Goal: Transaction & Acquisition: Purchase product/service

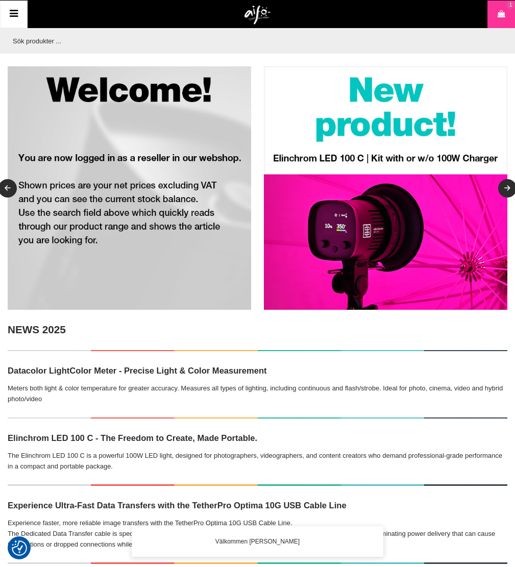
click at [78, 33] on input "text" at bounding box center [255, 41] width 494 height 26
paste input "0207020699"
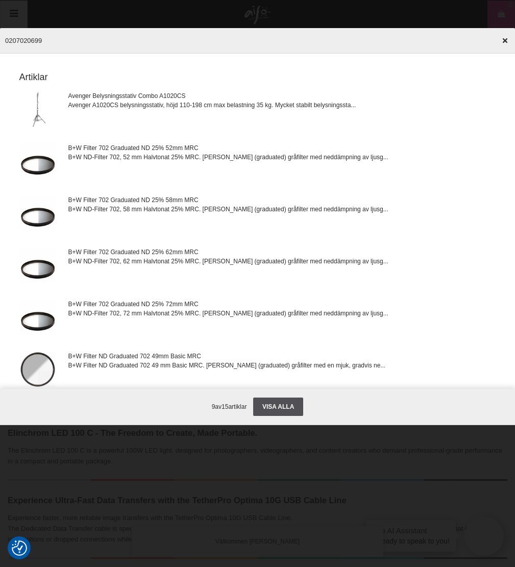
drag, startPoint x: 59, startPoint y: 40, endPoint x: 0, endPoint y: 38, distance: 58.7
click at [0, 38] on input "0207020699" at bounding box center [257, 41] width 515 height 36
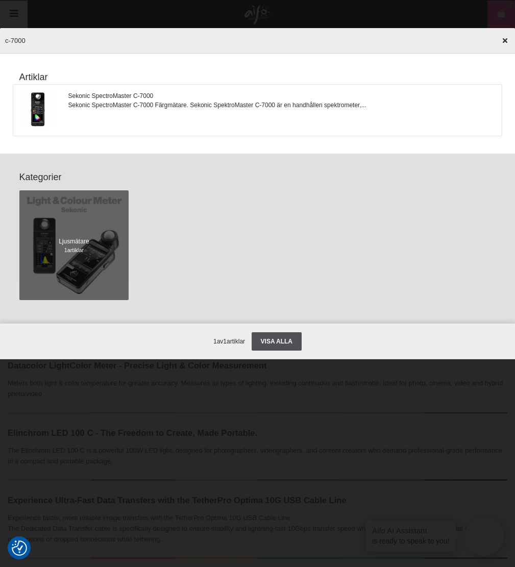
type input "c-7000"
click at [173, 101] on span "Sekonic SpectroMaster C-7000 Färgmätare. Sekonic SpektroMaster C-7000 är en han…" at bounding box center [217, 105] width 298 height 9
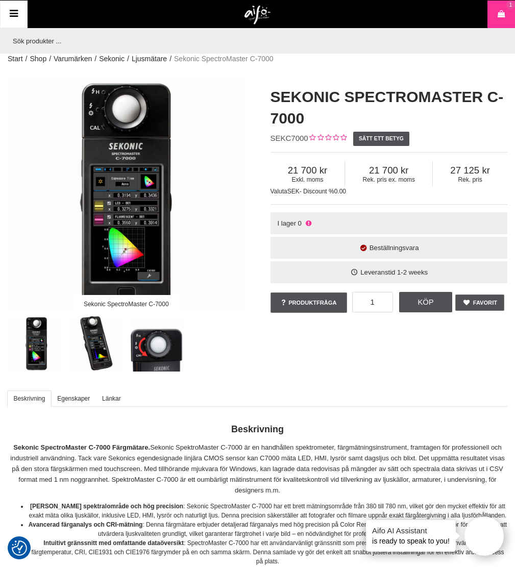
click at [308, 223] on icon at bounding box center [308, 223] width 8 height 8
click at [325, 218] on div "I lager 0" at bounding box center [388, 223] width 237 height 22
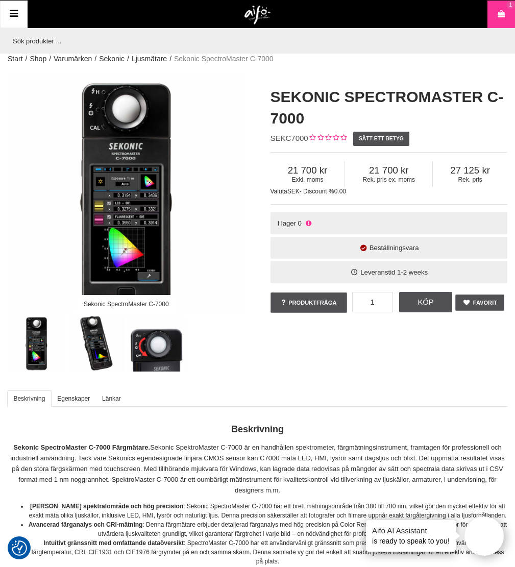
click at [287, 226] on span "I lager" at bounding box center [286, 223] width 19 height 8
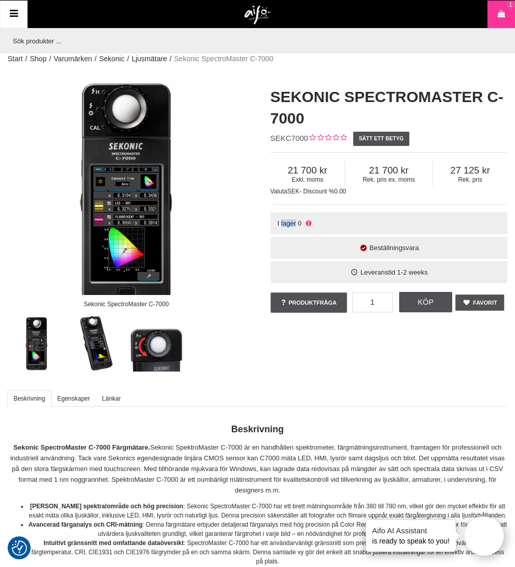
click at [287, 226] on span "I lager" at bounding box center [286, 223] width 19 height 8
click at [285, 221] on span "I lager" at bounding box center [286, 223] width 19 height 8
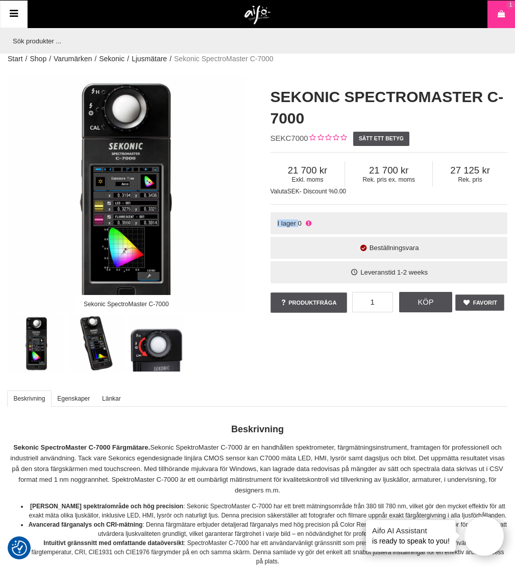
click at [291, 222] on span "I lager" at bounding box center [286, 223] width 19 height 8
click at [292, 225] on span "I lager" at bounding box center [286, 223] width 19 height 8
click at [289, 224] on span "I lager" at bounding box center [286, 223] width 19 height 8
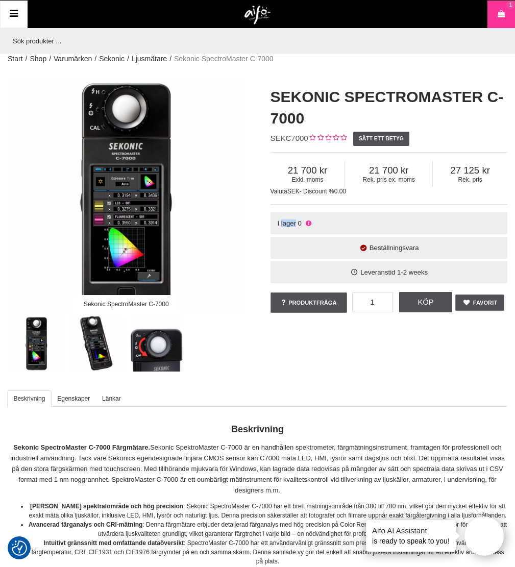
click at [289, 224] on span "I lager" at bounding box center [286, 223] width 19 height 8
click at [299, 223] on span "0" at bounding box center [300, 223] width 4 height 8
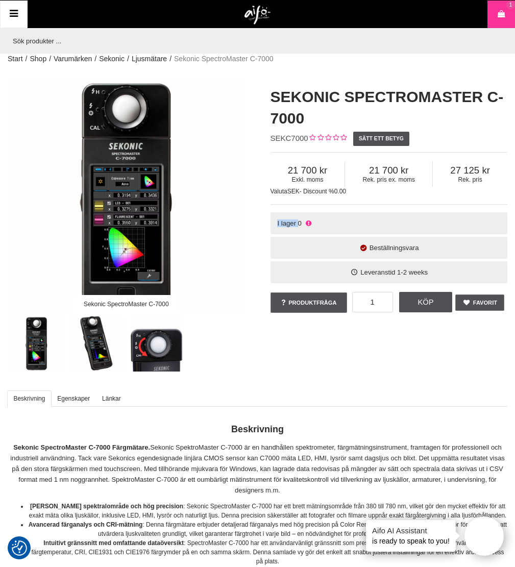
click at [299, 223] on span "0" at bounding box center [300, 223] width 4 height 8
click at [293, 226] on span "I lager" at bounding box center [286, 223] width 19 height 8
click at [286, 225] on span "I lager" at bounding box center [286, 223] width 19 height 8
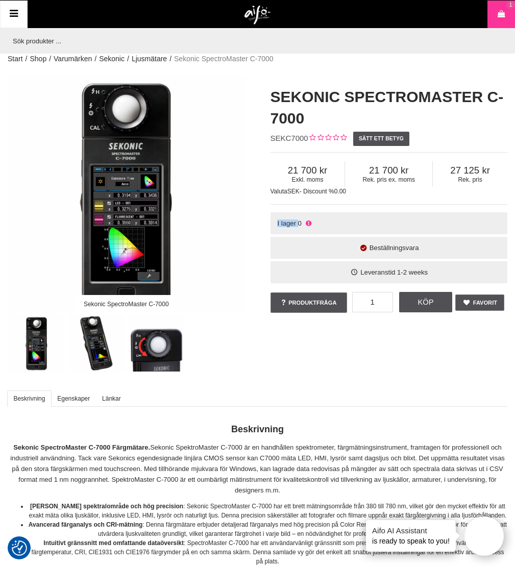
click at [295, 227] on span "I lager" at bounding box center [286, 223] width 19 height 8
drag, startPoint x: 300, startPoint y: 223, endPoint x: 274, endPoint y: 226, distance: 26.1
click at [274, 226] on div "I lager 0" at bounding box center [388, 223] width 237 height 22
click at [281, 228] on div "I lager 0" at bounding box center [388, 223] width 237 height 22
drag, startPoint x: 278, startPoint y: 222, endPoint x: 302, endPoint y: 224, distance: 24.0
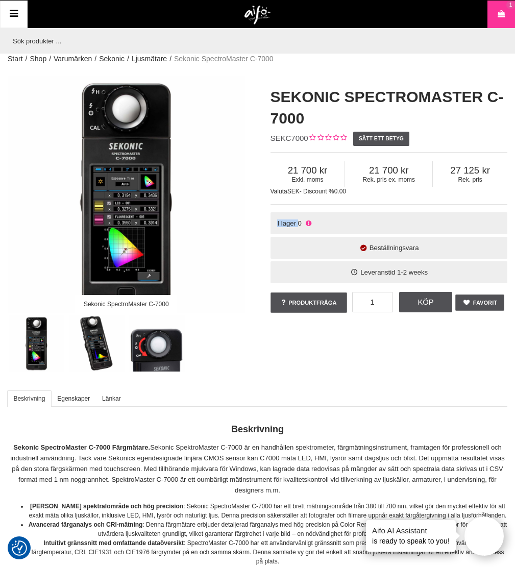
click at [302, 224] on div "I lager 0" at bounding box center [388, 223] width 237 height 22
click at [298, 222] on span "0" at bounding box center [300, 223] width 4 height 8
drag, startPoint x: 301, startPoint y: 223, endPoint x: 266, endPoint y: 220, distance: 35.3
click at [266, 220] on div "Sekonic SpectroMaster C-7000 SEKC7000 Sätt ett betyg Exkl. moms 21 700 Rek. pri…" at bounding box center [389, 200] width 263 height 249
click at [340, 223] on div "I lager 0" at bounding box center [388, 223] width 237 height 22
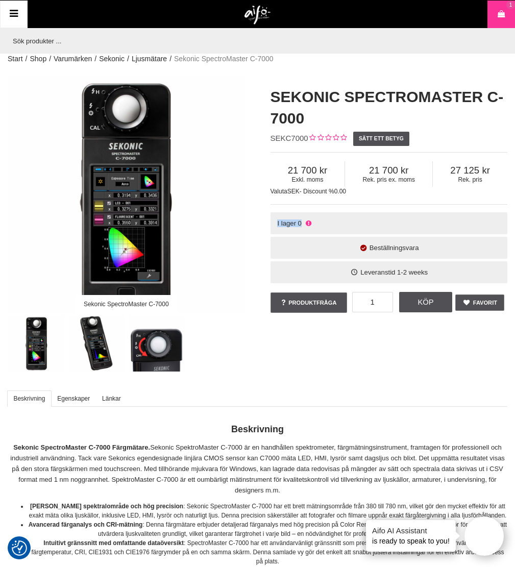
drag, startPoint x: 323, startPoint y: 224, endPoint x: 270, endPoint y: 222, distance: 53.1
click at [270, 222] on div "I lager 0" at bounding box center [388, 223] width 237 height 22
click at [278, 225] on span "I lager" at bounding box center [286, 223] width 19 height 8
drag, startPoint x: 276, startPoint y: 224, endPoint x: 324, endPoint y: 226, distance: 48.5
click at [324, 226] on div "I lager 0" at bounding box center [388, 223] width 237 height 22
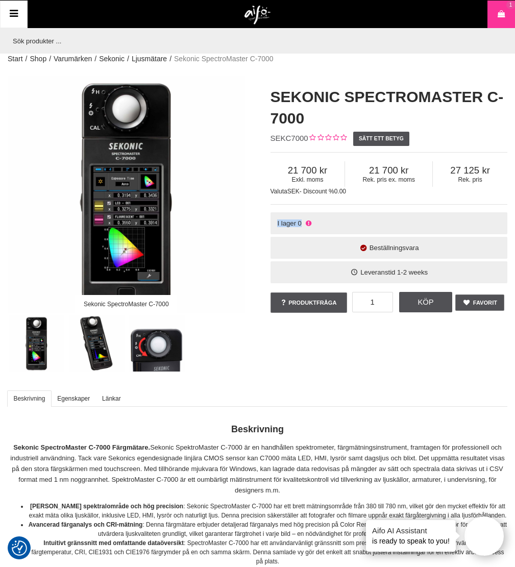
click at [322, 220] on div "I lager 0" at bounding box center [388, 223] width 237 height 22
click at [66, 41] on input "text" at bounding box center [255, 41] width 494 height 26
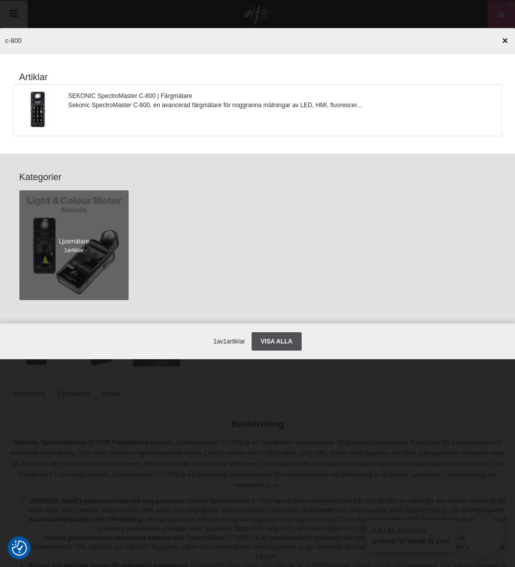
type input "c-800"
click at [160, 91] on span "SEKONIC SpectroMaster C-800 | Färgmätare" at bounding box center [215, 95] width 294 height 9
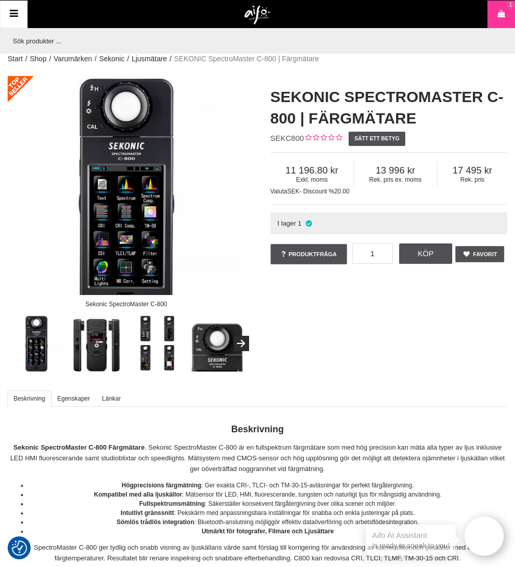
click at [297, 226] on div "I lager 1" at bounding box center [388, 223] width 237 height 22
click at [307, 224] on icon at bounding box center [308, 223] width 9 height 8
drag, startPoint x: 316, startPoint y: 224, endPoint x: 273, endPoint y: 220, distance: 43.1
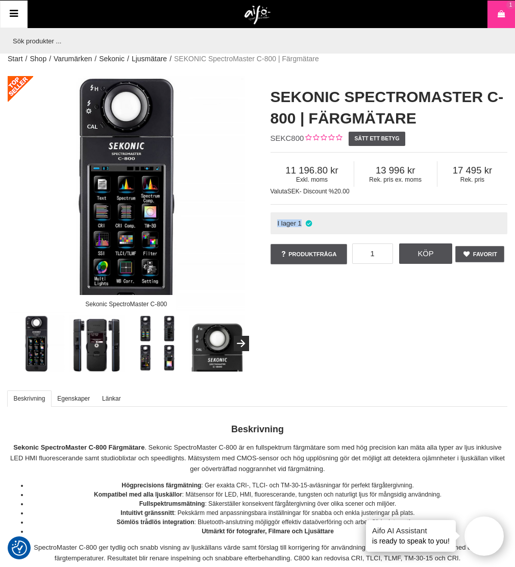
click at [273, 220] on div "I lager 1" at bounding box center [388, 223] width 237 height 22
click at [280, 222] on span "I lager" at bounding box center [286, 223] width 19 height 8
click at [388, 104] on h1 "SEKONIC SpectroMaster C-800 | Färgmätare" at bounding box center [388, 107] width 237 height 43
click at [436, 107] on h1 "SEKONIC SpectroMaster C-800 | Färgmätare" at bounding box center [388, 107] width 237 height 43
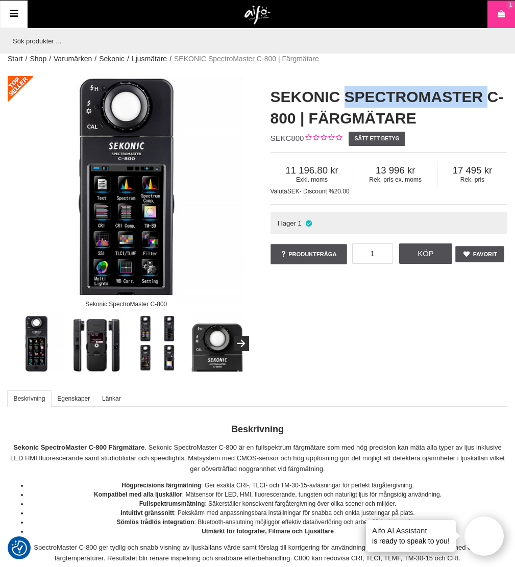
click at [436, 107] on h1 "SEKONIC SpectroMaster C-800 | Färgmätare" at bounding box center [388, 107] width 237 height 43
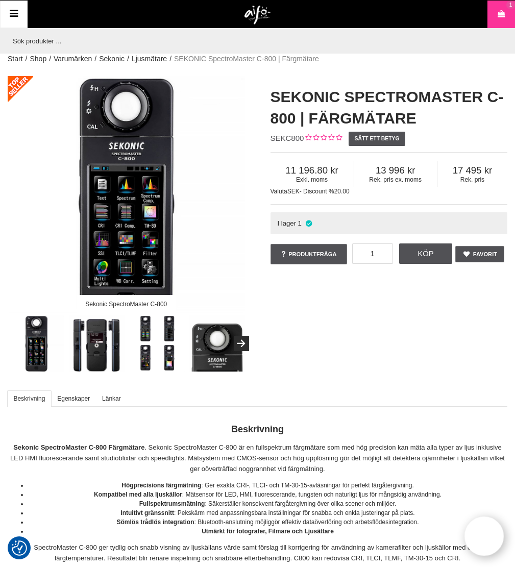
click at [361, 356] on div "Sekonic SpectroMaster C-800 SEKONIC SpectroMaster C-800 | Färgmätare SEKC800 Sä…" at bounding box center [257, 223] width 525 height 295
click at [368, 347] on div "Sekonic SpectroMaster C-800 SEKONIC SpectroMaster C-800 | Färgmätare SEKC800 Sä…" at bounding box center [257, 223] width 525 height 295
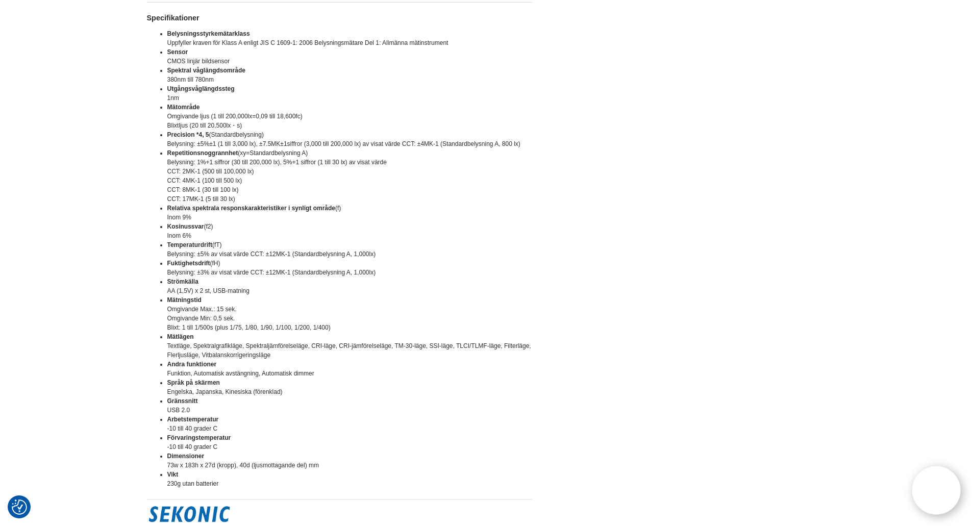
scroll to position [1002, 0]
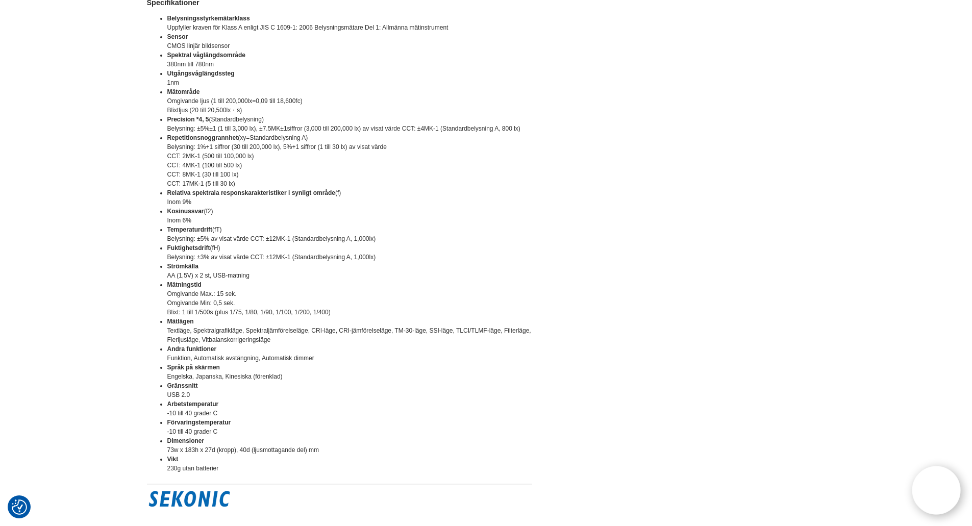
click at [180, 93] on strong "Mätområde" at bounding box center [183, 91] width 33 height 7
click at [313, 114] on li "Mätområde Omgivande ljus (1 till 200,000lx=0,09 till 18,600fc) Blixtljus (20 ti…" at bounding box center [349, 101] width 365 height 28
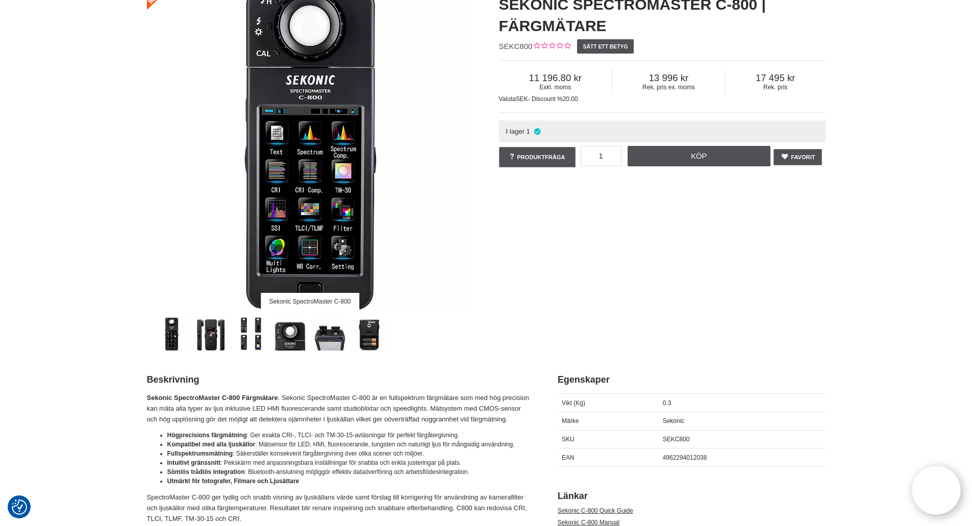
scroll to position [0, 0]
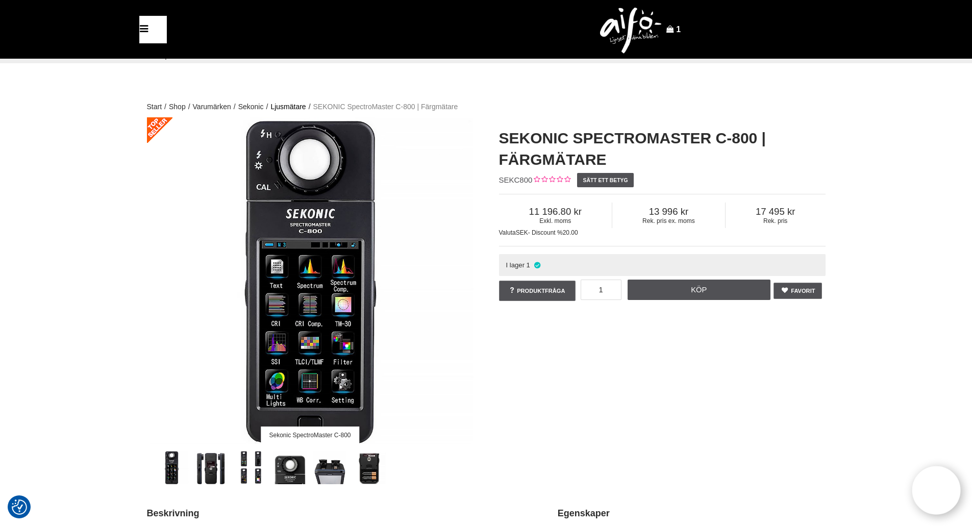
click at [297, 105] on link "Ljusmätare" at bounding box center [287, 107] width 35 height 11
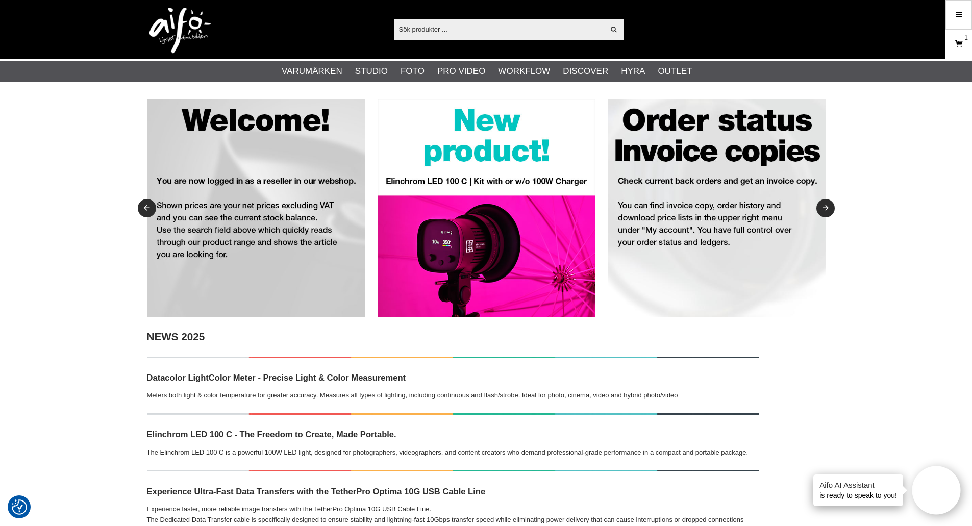
click at [947, 38] on link "Varukorg 1" at bounding box center [959, 44] width 26 height 24
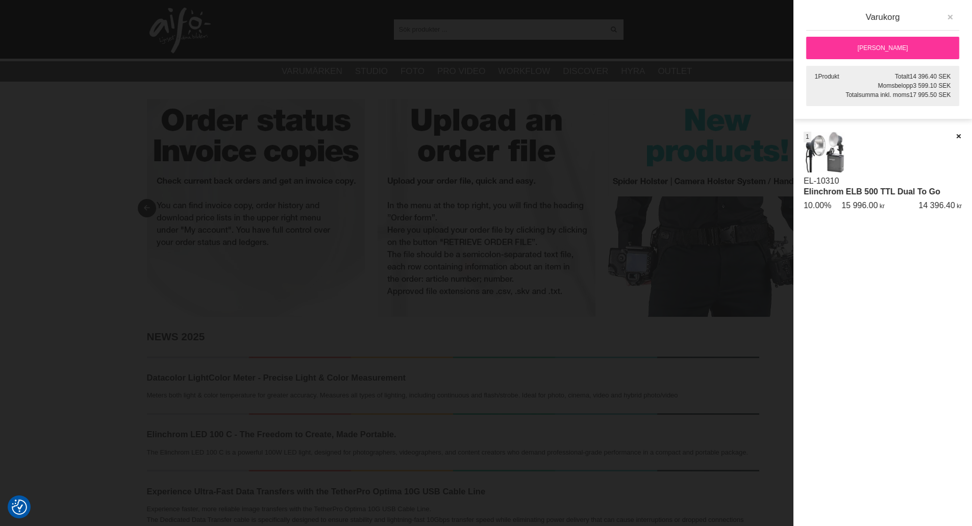
click at [947, 17] on icon "button" at bounding box center [949, 17] width 7 height 7
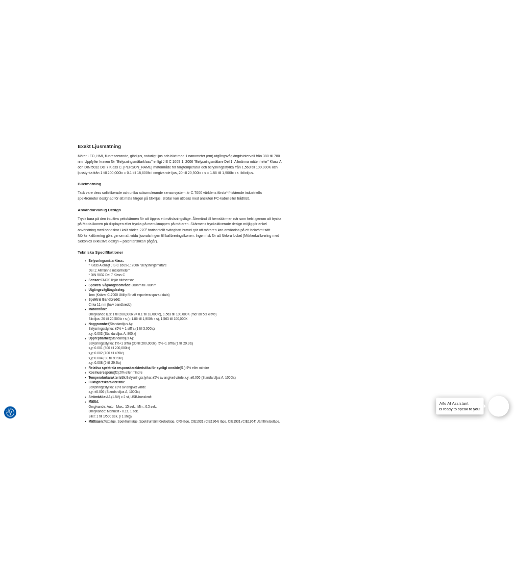
scroll to position [778, 0]
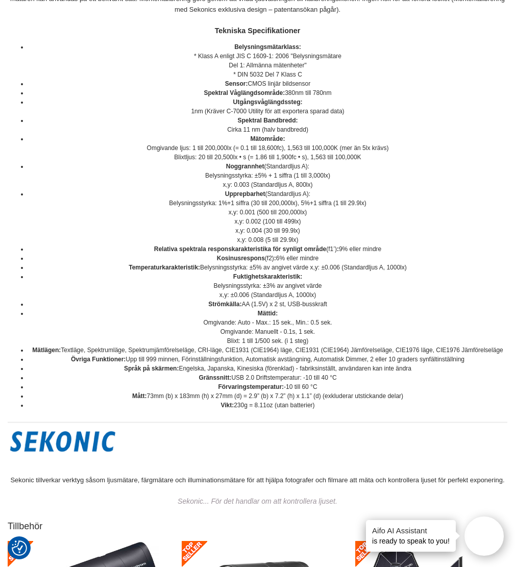
click at [261, 138] on strong "Mätområde:" at bounding box center [267, 138] width 35 height 7
click at [275, 172] on li "Noggrannhet (Standardljus A): Belysningsstyrka: ±5% + 1 siffra (1 till 3,000lx)…" at bounding box center [267, 176] width 479 height 28
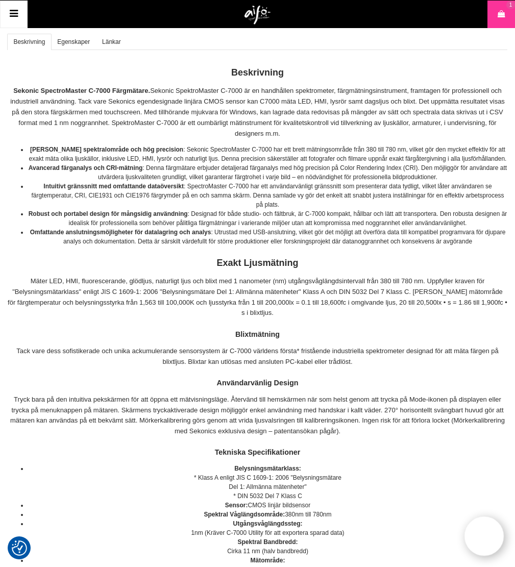
scroll to position [0, 0]
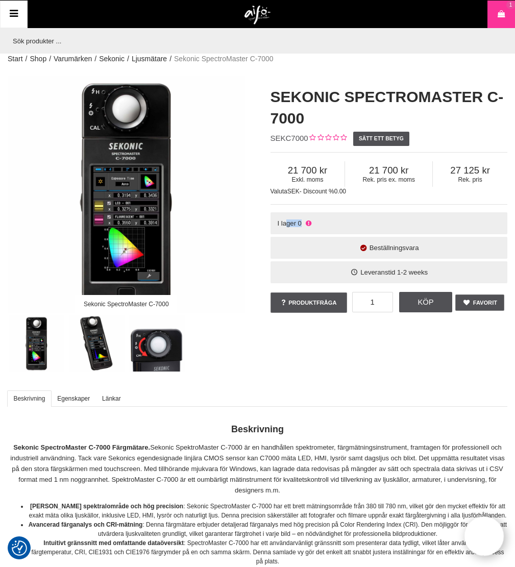
drag, startPoint x: 320, startPoint y: 219, endPoint x: 281, endPoint y: 218, distance: 39.8
click at [282, 218] on div "I lager 0" at bounding box center [388, 223] width 237 height 22
click at [278, 219] on div "I lager 0" at bounding box center [388, 223] width 237 height 22
drag, startPoint x: 276, startPoint y: 222, endPoint x: 302, endPoint y: 225, distance: 26.2
click at [302, 225] on div "I lager 0" at bounding box center [388, 223] width 237 height 22
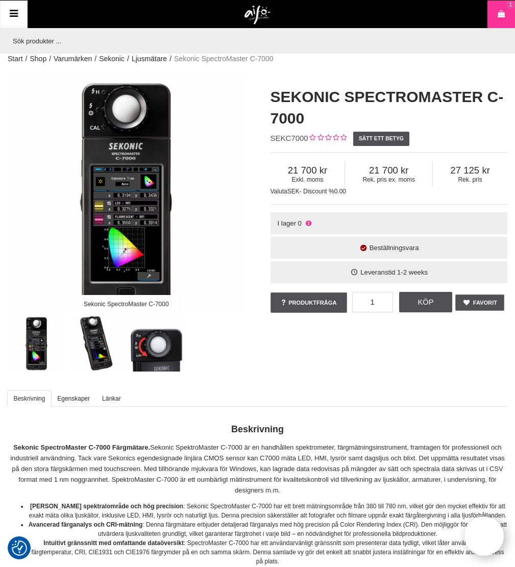
click at [302, 224] on div "I lager 0" at bounding box center [388, 223] width 237 height 22
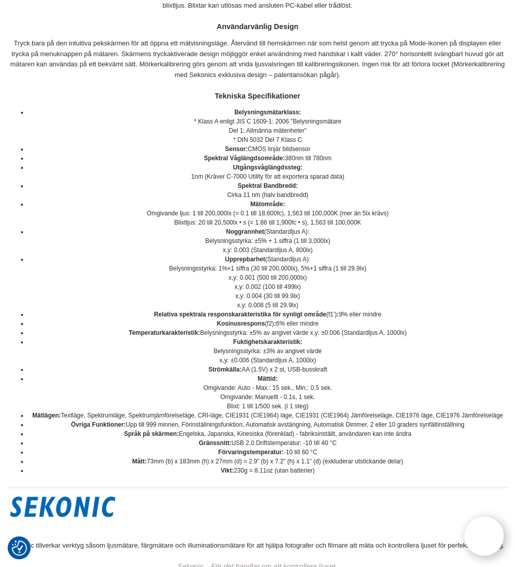
scroll to position [714, 0]
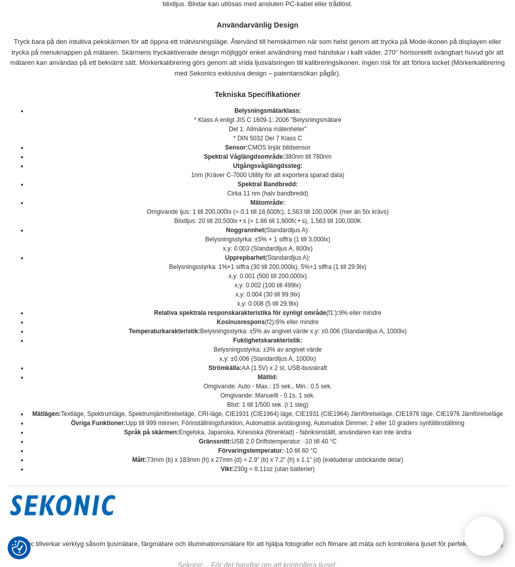
click at [163, 423] on li "Övriga Funktioner: Upp till 999 minnen, Förinställningsfunktion, Automatisk avs…" at bounding box center [267, 422] width 479 height 9
click at [155, 423] on li "Övriga Funktioner: Upp till 999 minnen, Förinställningsfunktion, Automatisk avs…" at bounding box center [267, 422] width 479 height 9
click at [170, 422] on li "Övriga Funktioner: Upp till 999 minnen, Förinställningsfunktion, Automatisk avs…" at bounding box center [267, 422] width 479 height 9
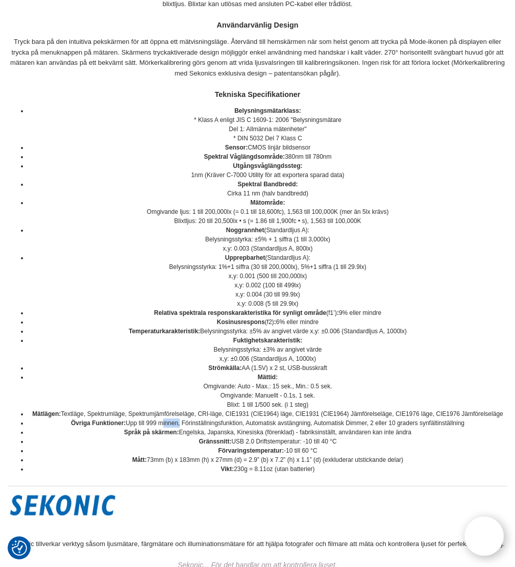
click at [170, 422] on li "Övriga Funktioner: Upp till 999 minnen, Förinställningsfunktion, Automatisk avs…" at bounding box center [267, 422] width 479 height 9
click at [433, 468] on li "Vikt: 230g = 8.11oz (utan batterier)" at bounding box center [267, 468] width 479 height 9
click at [332, 469] on li "Vikt: 230g = 8.11oz (utan batterier)" at bounding box center [267, 468] width 479 height 9
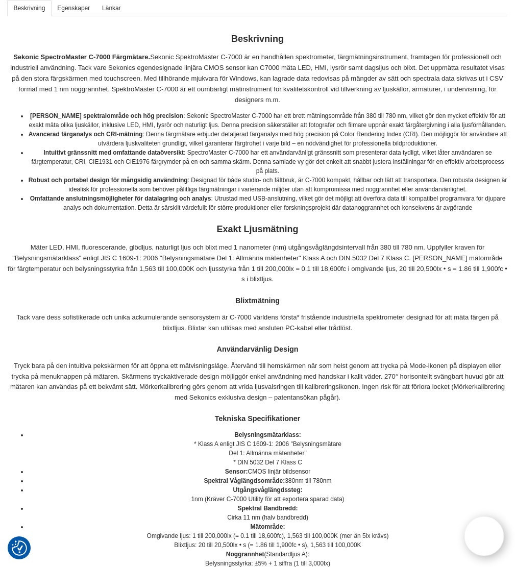
scroll to position [408, 0]
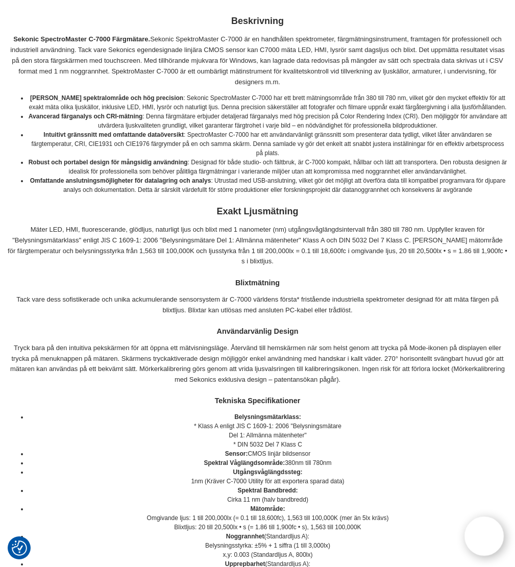
click at [209, 181] on strong "Omfattande anslutningsmöjligheter för datalagring och analys" at bounding box center [120, 180] width 181 height 7
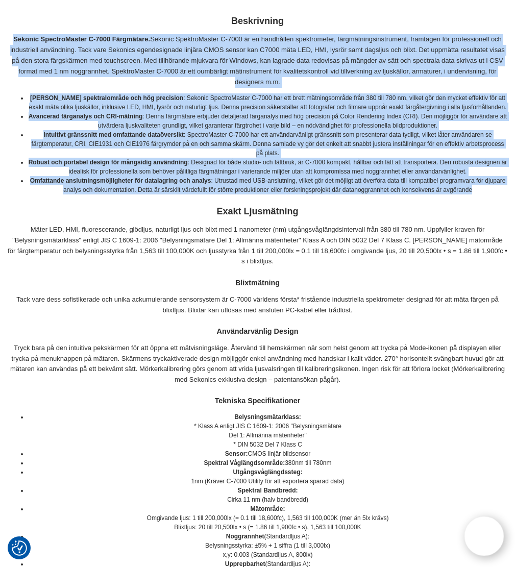
drag, startPoint x: 466, startPoint y: 182, endPoint x: 9, endPoint y: 39, distance: 478.9
click at [9, 39] on div "Sekonic SpectroMaster C-7000 Färgmätare. Sekonic SpektroMaster C-7000 är en han…" at bounding box center [257, 455] width 499 height 842
click at [12, 38] on p "Sekonic SpectroMaster C-7000 Färgmätare. Sekonic SpektroMaster C-7000 är en han…" at bounding box center [257, 60] width 499 height 53
click at [158, 145] on li "Intuitivt gränssnitt med omfattande dataöversikt : SpectroMaster C-7000 har ett…" at bounding box center [267, 144] width 479 height 28
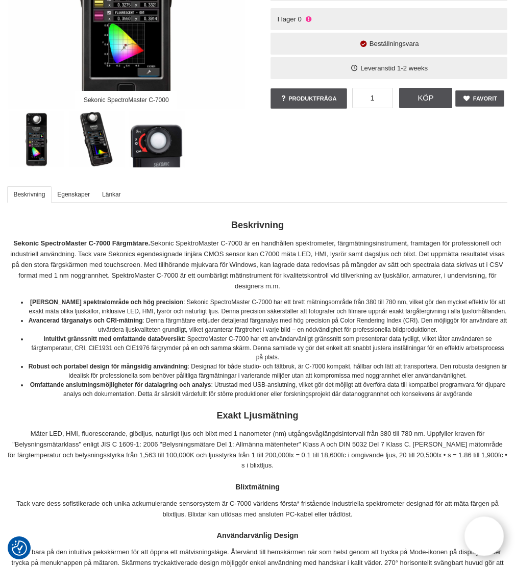
scroll to position [0, 0]
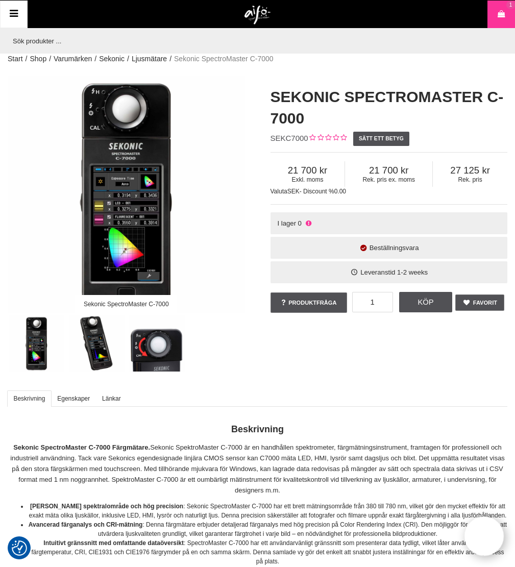
click at [502, 18] on icon at bounding box center [501, 14] width 10 height 11
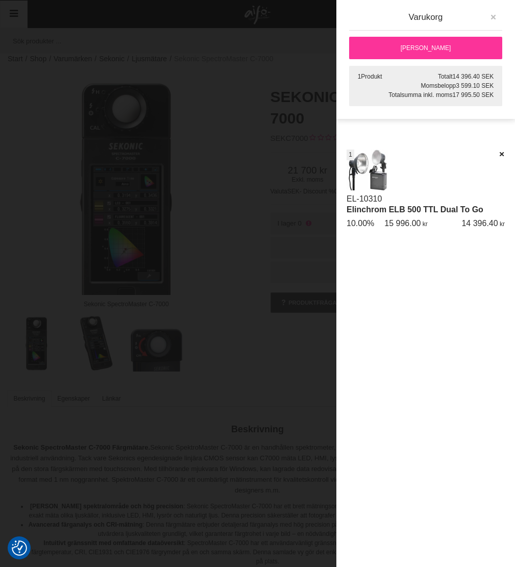
click at [492, 16] on icon "button" at bounding box center [492, 17] width 7 height 7
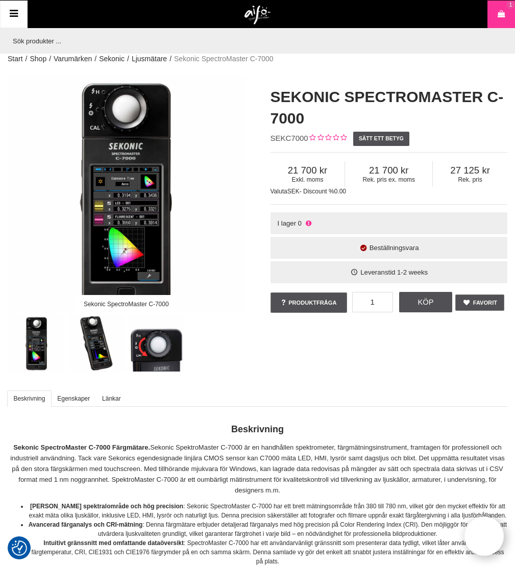
click at [339, 109] on h1 "Sekonic SpectroMaster C-7000" at bounding box center [388, 107] width 237 height 43
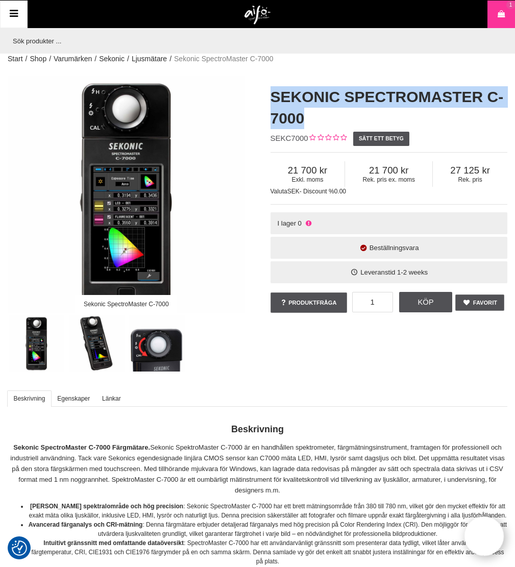
drag, startPoint x: 310, startPoint y: 122, endPoint x: 269, endPoint y: 101, distance: 45.6
click at [269, 101] on div "Sekonic SpectroMaster C-7000 SEKC7000 Sätt ett betyg Exkl. moms 21 700 Rek. pri…" at bounding box center [389, 200] width 263 height 249
click at [273, 99] on h1 "Sekonic SpectroMaster C-7000" at bounding box center [388, 107] width 237 height 43
drag, startPoint x: 270, startPoint y: 96, endPoint x: 301, endPoint y: 124, distance: 41.9
click at [301, 124] on h1 "Sekonic SpectroMaster C-7000" at bounding box center [388, 107] width 237 height 43
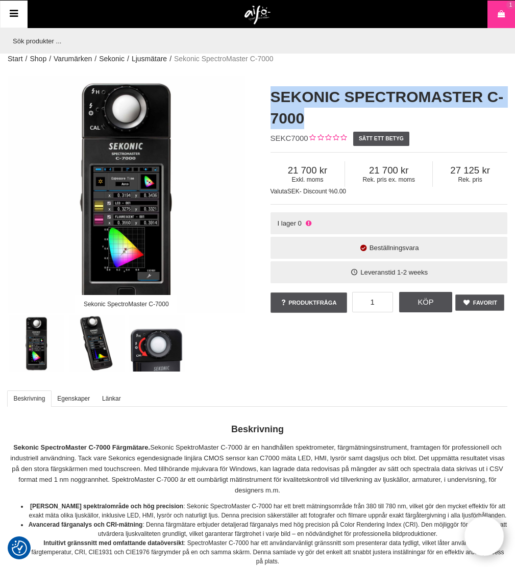
click at [307, 120] on h1 "Sekonic SpectroMaster C-7000" at bounding box center [388, 107] width 237 height 43
drag, startPoint x: 299, startPoint y: 118, endPoint x: 274, endPoint y: 93, distance: 35.7
click at [274, 93] on h1 "Sekonic SpectroMaster C-7000" at bounding box center [388, 107] width 237 height 43
click at [277, 94] on h1 "Sekonic SpectroMaster C-7000" at bounding box center [388, 107] width 237 height 43
drag, startPoint x: 303, startPoint y: 119, endPoint x: 268, endPoint y: 79, distance: 53.6
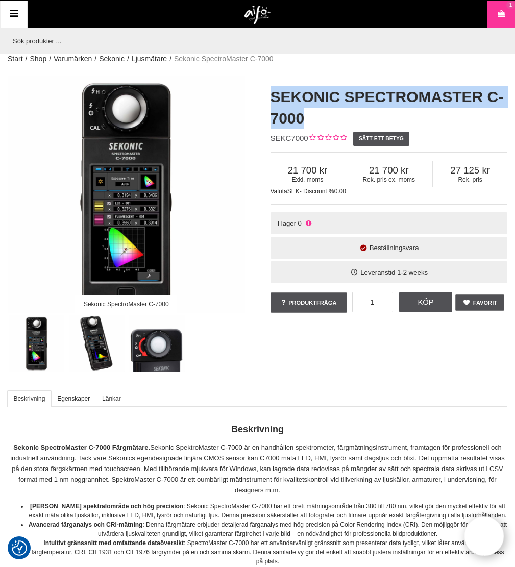
click at [268, 79] on div "Sekonic SpectroMaster C-7000 SEKC7000 Sätt ett betyg Exkl. moms 21 700 Rek. pri…" at bounding box center [389, 200] width 263 height 249
click at [282, 97] on h1 "Sekonic SpectroMaster C-7000" at bounding box center [388, 107] width 237 height 43
drag, startPoint x: 271, startPoint y: 96, endPoint x: 298, endPoint y: 121, distance: 37.5
click at [305, 115] on h1 "Sekonic SpectroMaster C-7000" at bounding box center [388, 107] width 237 height 43
click at [298, 121] on h1 "Sekonic SpectroMaster C-7000" at bounding box center [388, 107] width 237 height 43
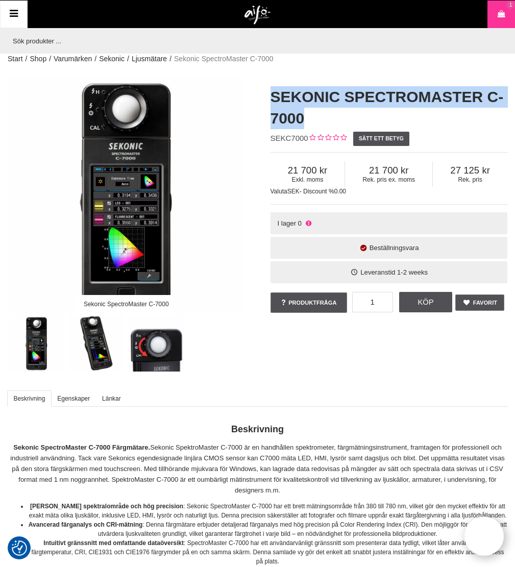
drag, startPoint x: 303, startPoint y: 118, endPoint x: 270, endPoint y: 91, distance: 42.0
click at [270, 91] on h1 "Sekonic SpectroMaster C-7000" at bounding box center [388, 107] width 237 height 43
click at [279, 96] on h1 "Sekonic SpectroMaster C-7000" at bounding box center [388, 107] width 237 height 43
drag, startPoint x: 271, startPoint y: 95, endPoint x: 303, endPoint y: 121, distance: 41.0
click at [303, 121] on h1 "Sekonic SpectroMaster C-7000" at bounding box center [388, 107] width 237 height 43
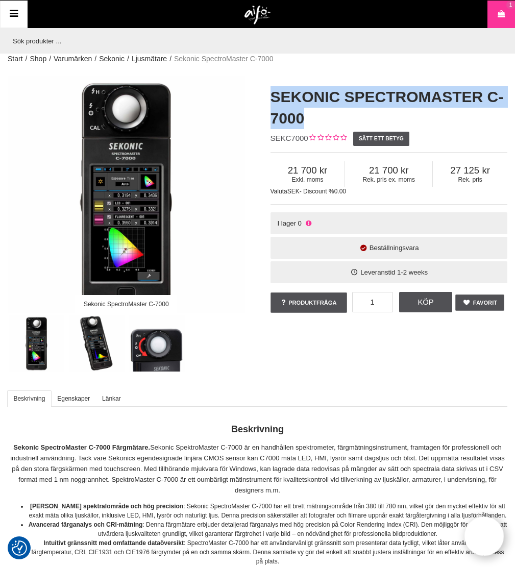
click at [303, 121] on h1 "Sekonic SpectroMaster C-7000" at bounding box center [388, 107] width 237 height 43
drag, startPoint x: 303, startPoint y: 121, endPoint x: 266, endPoint y: 97, distance: 43.2
click at [266, 97] on div "Sekonic SpectroMaster C-7000 SEKC7000 Sätt ett betyg Exkl. moms 21 700 Rek. pri…" at bounding box center [389, 200] width 263 height 249
click at [277, 101] on h1 "Sekonic SpectroMaster C-7000" at bounding box center [388, 107] width 237 height 43
drag, startPoint x: 303, startPoint y: 120, endPoint x: 269, endPoint y: 98, distance: 40.6
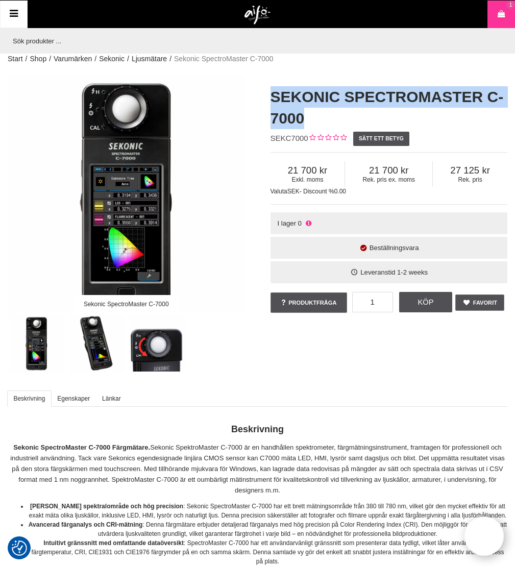
click at [269, 98] on div "Sekonic SpectroMaster C-7000 SEKC7000 Sätt ett betyg Exkl. moms 21 700 Rek. pri…" at bounding box center [389, 200] width 263 height 249
click at [276, 99] on h1 "Sekonic SpectroMaster C-7000" at bounding box center [388, 107] width 237 height 43
drag, startPoint x: 272, startPoint y: 99, endPoint x: 304, endPoint y: 117, distance: 36.3
click at [304, 117] on h1 "Sekonic SpectroMaster C-7000" at bounding box center [388, 107] width 237 height 43
click at [303, 117] on h1 "Sekonic SpectroMaster C-7000" at bounding box center [388, 107] width 237 height 43
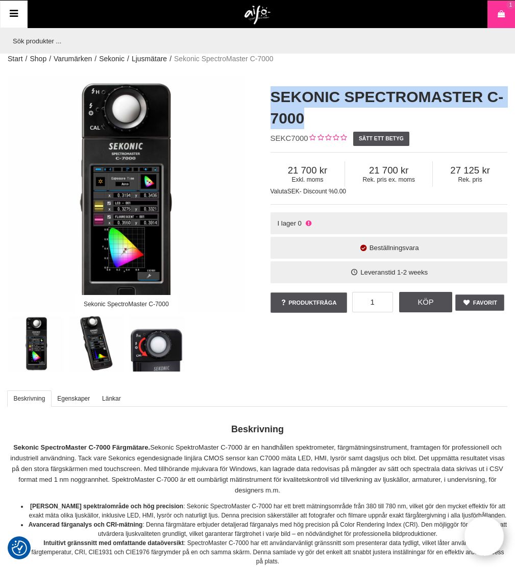
drag, startPoint x: 302, startPoint y: 119, endPoint x: 265, endPoint y: 97, distance: 42.1
click at [265, 97] on div "Sekonic SpectroMaster C-7000 SEKC7000 Sätt ett betyg Exkl. moms 21 700 Rek. pri…" at bounding box center [389, 200] width 263 height 249
click at [267, 97] on div "Sekonic SpectroMaster C-7000 SEKC7000 Sätt ett betyg Exkl. moms 21 700 Rek. pri…" at bounding box center [389, 200] width 263 height 249
click at [273, 98] on h1 "Sekonic SpectroMaster C-7000" at bounding box center [388, 107] width 237 height 43
drag, startPoint x: 271, startPoint y: 97, endPoint x: 307, endPoint y: 120, distance: 43.2
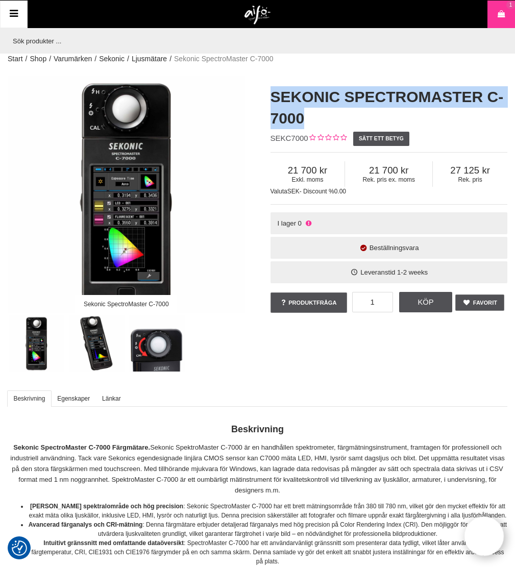
click at [307, 120] on h1 "Sekonic SpectroMaster C-7000" at bounding box center [388, 107] width 237 height 43
click at [305, 118] on h1 "Sekonic SpectroMaster C-7000" at bounding box center [388, 107] width 237 height 43
drag, startPoint x: 303, startPoint y: 117, endPoint x: 266, endPoint y: 91, distance: 45.3
click at [266, 91] on div "Sekonic SpectroMaster C-7000 SEKC7000 Sätt ett betyg Exkl. moms 21 700 Rek. pri…" at bounding box center [389, 200] width 263 height 249
click at [273, 94] on h1 "Sekonic SpectroMaster C-7000" at bounding box center [388, 107] width 237 height 43
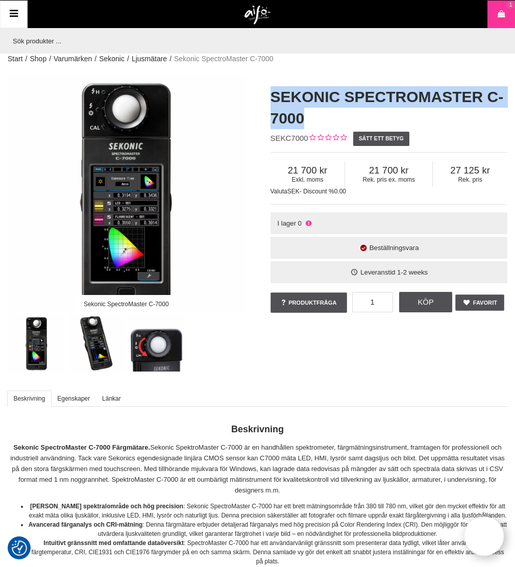
drag, startPoint x: 271, startPoint y: 98, endPoint x: 306, endPoint y: 126, distance: 44.6
click at [306, 126] on h1 "Sekonic SpectroMaster C-7000" at bounding box center [388, 107] width 237 height 43
click at [305, 121] on h1 "Sekonic SpectroMaster C-7000" at bounding box center [388, 107] width 237 height 43
drag, startPoint x: 303, startPoint y: 118, endPoint x: 270, endPoint y: 95, distance: 39.5
click at [270, 95] on h1 "Sekonic SpectroMaster C-7000" at bounding box center [388, 107] width 237 height 43
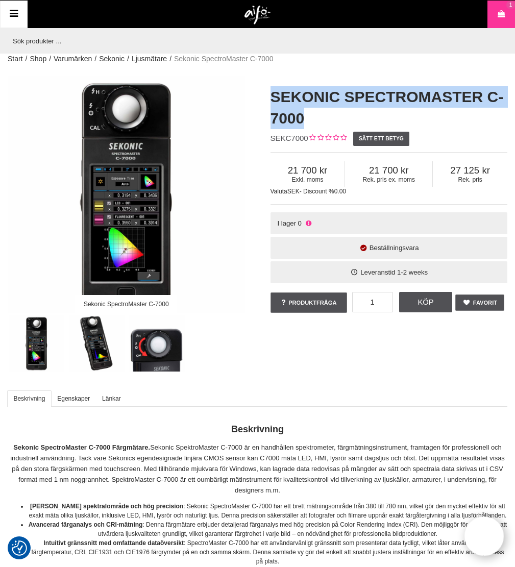
click at [271, 96] on h1 "Sekonic SpectroMaster C-7000" at bounding box center [388, 107] width 237 height 43
click at [272, 97] on h1 "Sekonic SpectroMaster C-7000" at bounding box center [388, 107] width 237 height 43
click at [289, 108] on h1 "Sekonic SpectroMaster C-7000" at bounding box center [388, 107] width 237 height 43
drag, startPoint x: 302, startPoint y: 117, endPoint x: 269, endPoint y: 96, distance: 39.2
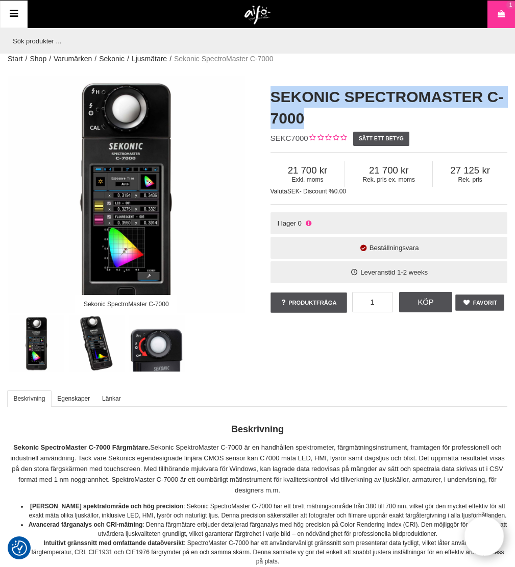
click at [269, 96] on div "Sekonic SpectroMaster C-7000 SEKC7000 Sätt ett betyg Exkl. moms 21 700 Rek. pri…" at bounding box center [389, 200] width 263 height 249
click at [274, 98] on h1 "Sekonic SpectroMaster C-7000" at bounding box center [388, 107] width 237 height 43
drag, startPoint x: 273, startPoint y: 98, endPoint x: 302, endPoint y: 119, distance: 35.8
click at [302, 119] on h1 "Sekonic SpectroMaster C-7000" at bounding box center [388, 107] width 237 height 43
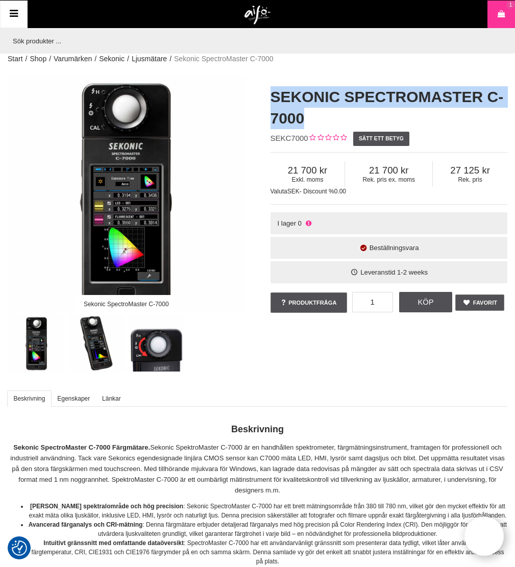
drag, startPoint x: 303, startPoint y: 119, endPoint x: 277, endPoint y: 98, distance: 33.1
click at [277, 98] on h1 "Sekonic SpectroMaster C-7000" at bounding box center [388, 107] width 237 height 43
drag, startPoint x: 272, startPoint y: 97, endPoint x: 308, endPoint y: 124, distance: 44.8
click at [308, 124] on h1 "Sekonic SpectroMaster C-7000" at bounding box center [388, 107] width 237 height 43
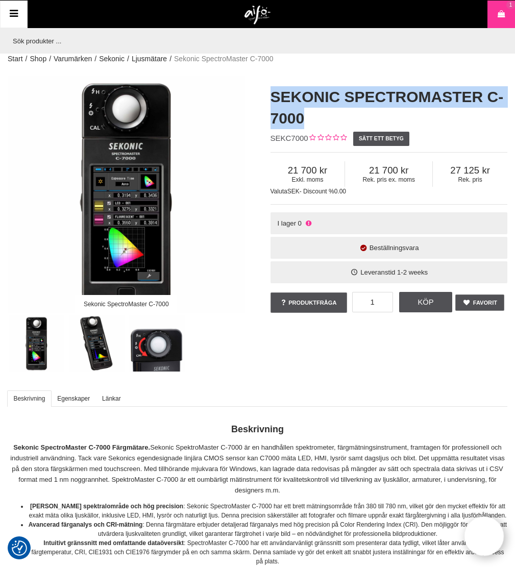
click at [302, 118] on h1 "Sekonic SpectroMaster C-7000" at bounding box center [388, 107] width 237 height 43
drag, startPoint x: 303, startPoint y: 119, endPoint x: 264, endPoint y: 93, distance: 46.8
click at [264, 93] on div "Sekonic SpectroMaster C-7000 SEKC7000 Sätt ett betyg Exkl. moms 21 700 Rek. pri…" at bounding box center [389, 200] width 263 height 249
click at [273, 96] on h1 "Sekonic SpectroMaster C-7000" at bounding box center [388, 107] width 237 height 43
drag, startPoint x: 269, startPoint y: 95, endPoint x: 301, endPoint y: 117, distance: 38.1
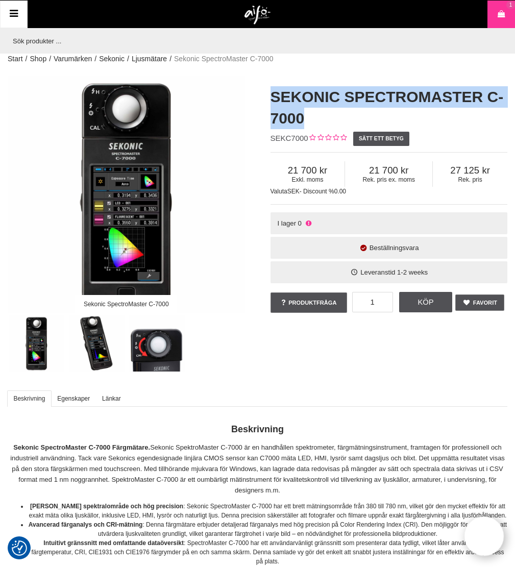
click at [301, 117] on div "Sekonic SpectroMaster C-7000 SEKC7000 Sätt ett betyg Exkl. moms 21 700 Rek. pri…" at bounding box center [389, 200] width 263 height 249
click at [302, 117] on h1 "Sekonic SpectroMaster C-7000" at bounding box center [388, 107] width 237 height 43
drag, startPoint x: 302, startPoint y: 117, endPoint x: 276, endPoint y: 95, distance: 34.8
click at [276, 95] on h1 "Sekonic SpectroMaster C-7000" at bounding box center [388, 107] width 237 height 43
click at [275, 95] on h1 "Sekonic SpectroMaster C-7000" at bounding box center [388, 107] width 237 height 43
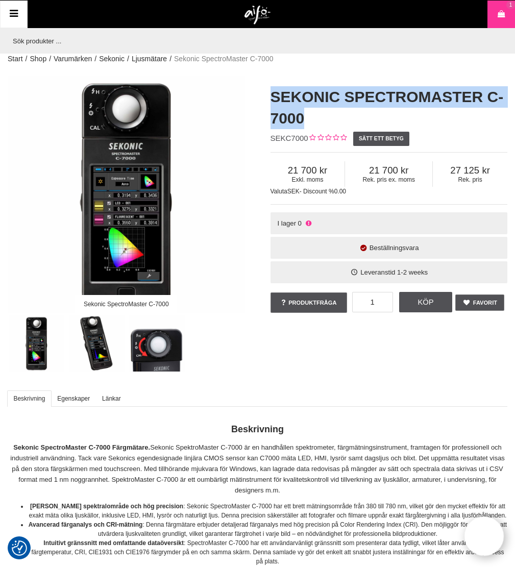
drag, startPoint x: 271, startPoint y: 96, endPoint x: 302, endPoint y: 117, distance: 37.1
click at [302, 117] on h1 "Sekonic SpectroMaster C-7000" at bounding box center [388, 107] width 237 height 43
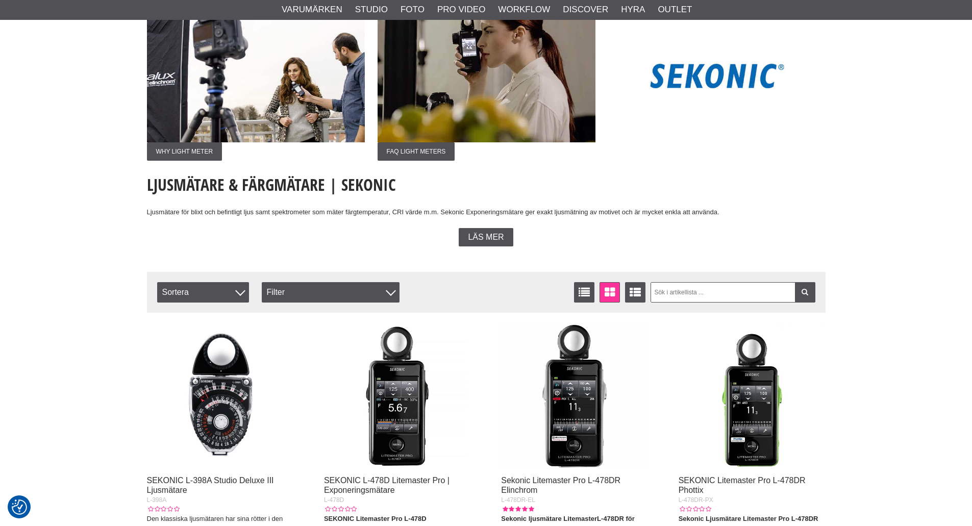
scroll to position [204, 0]
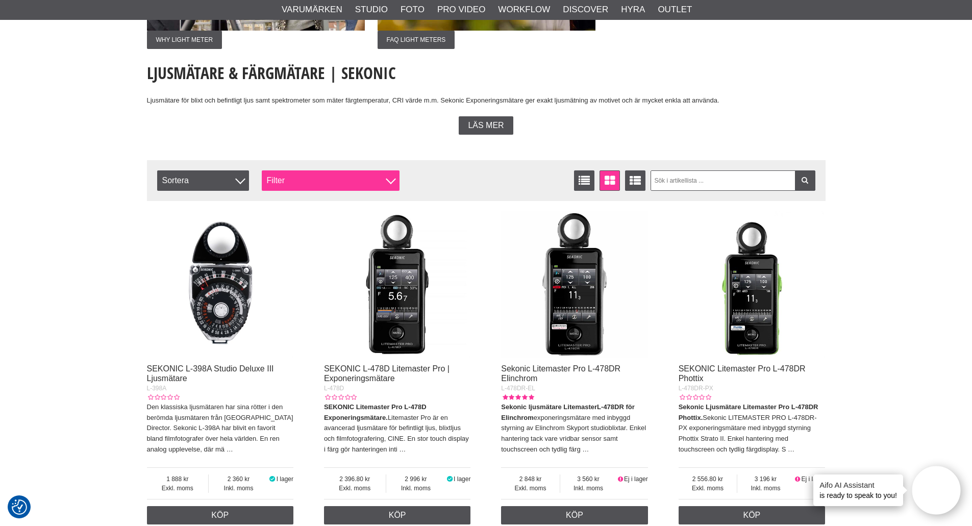
click at [381, 175] on div "Filter" at bounding box center [331, 180] width 138 height 20
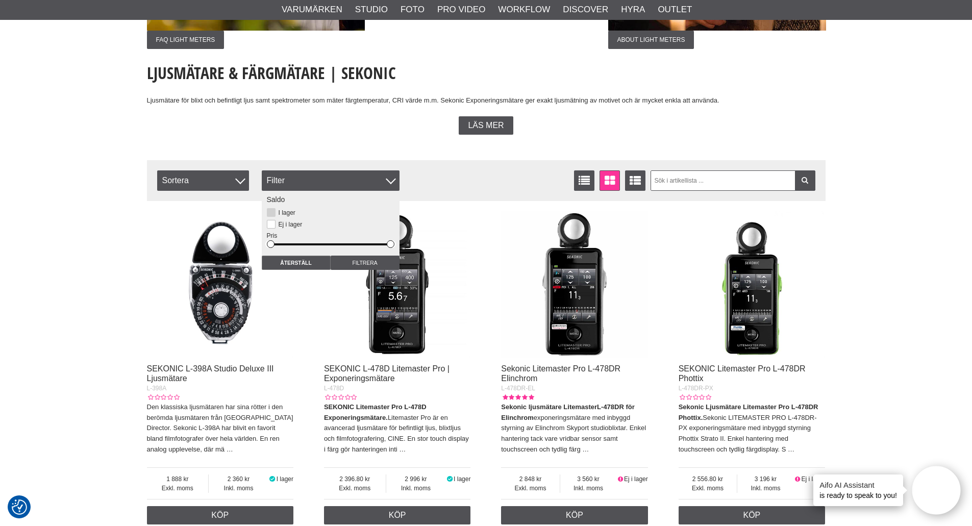
click at [274, 213] on button at bounding box center [271, 212] width 9 height 9
click at [359, 262] on input "Filtrera" at bounding box center [365, 263] width 69 height 14
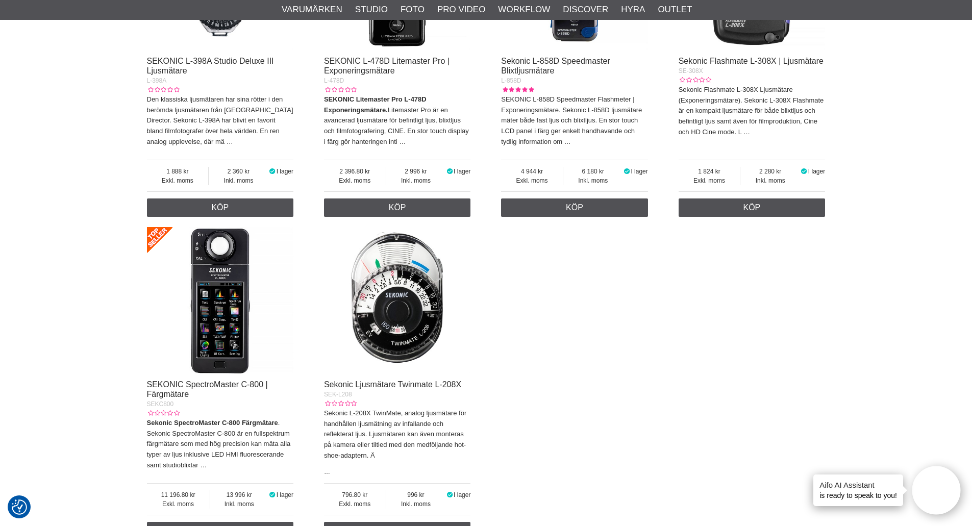
scroll to position [561, 0]
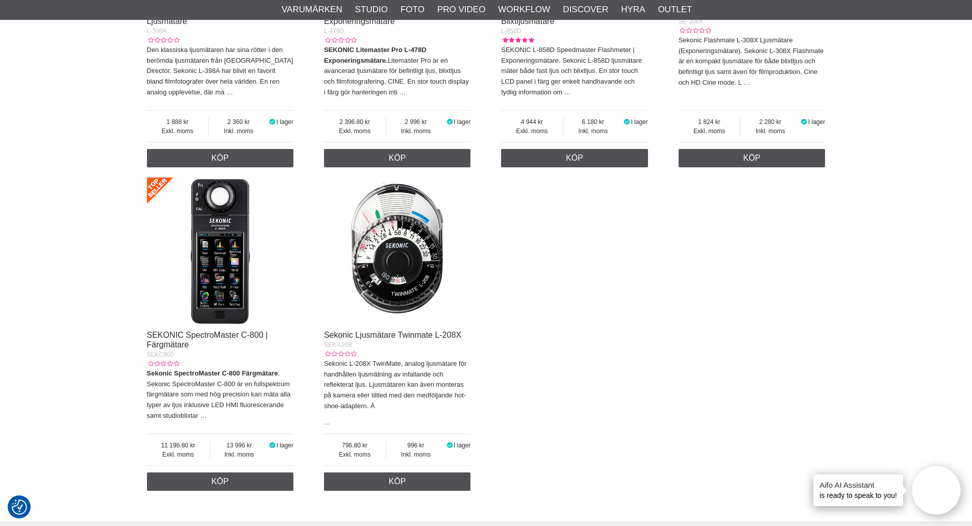
click at [213, 271] on img at bounding box center [220, 251] width 147 height 147
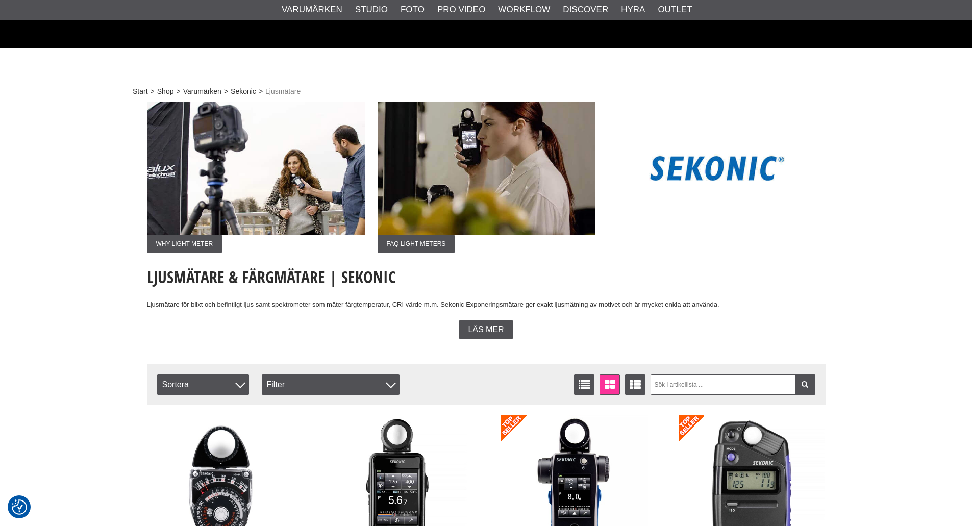
scroll to position [561, 0]
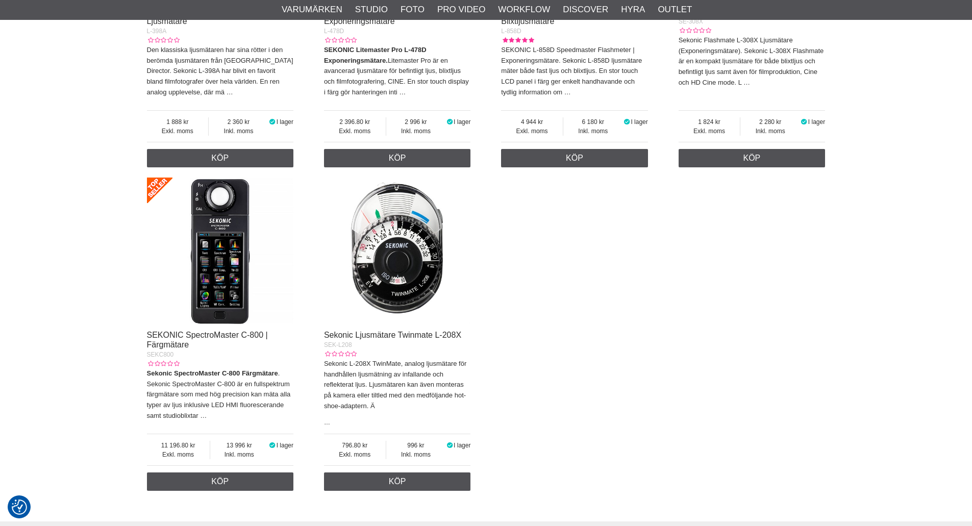
click at [687, 358] on div "SEKONIC L-398A Studio Deluxe III Ljusmätare L-398A Den klassiska ljusmätaren ha…" at bounding box center [486, 172] width 679 height 647
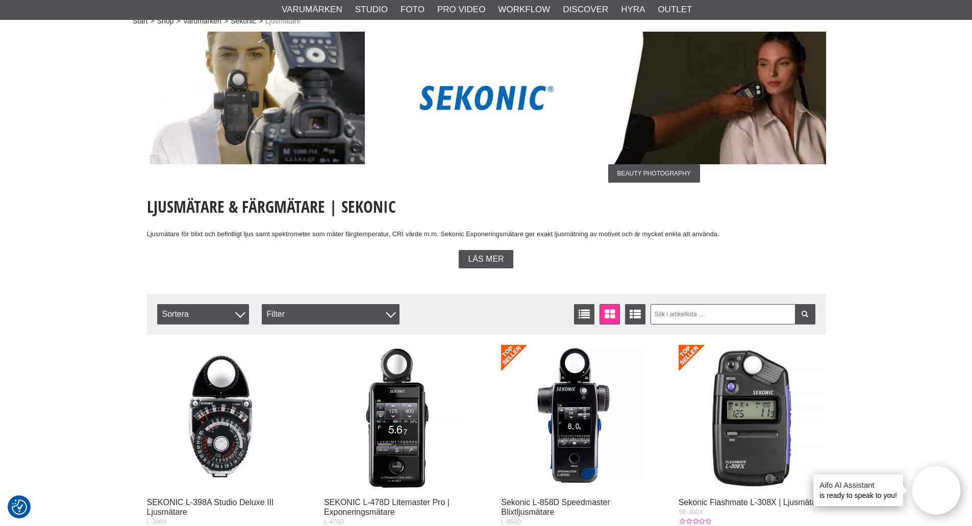
scroll to position [0, 0]
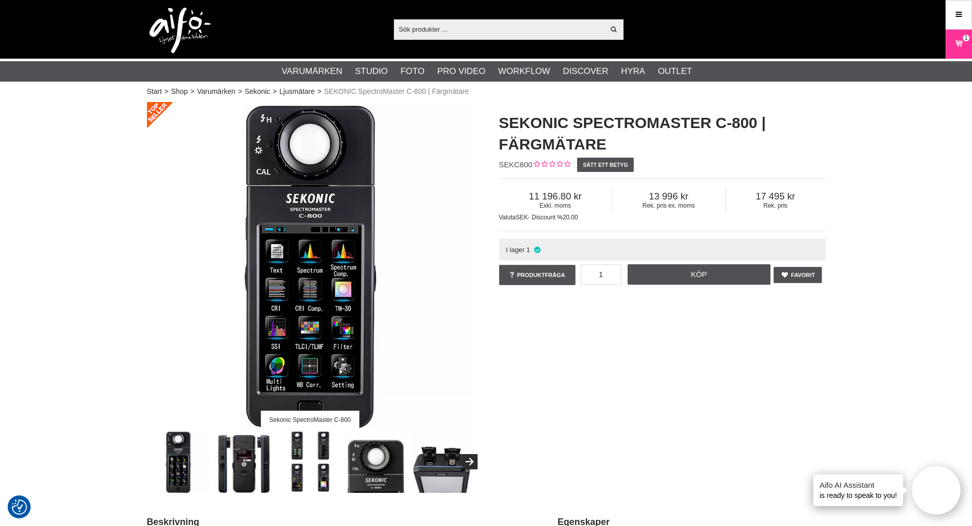
click at [795, 411] on div "Sekonic SpectroMaster C-800 SEKONIC SpectroMaster C-800 | Färgmätare SEKC800 Sä…" at bounding box center [486, 297] width 704 height 391
click at [657, 369] on div "Sekonic SpectroMaster C-800 SEKONIC SpectroMaster C-800 | Färgmätare SEKC800 Sä…" at bounding box center [486, 297] width 704 height 391
click at [706, 381] on div "Sekonic SpectroMaster C-800 SEKONIC SpectroMaster C-800 | Färgmätare SEKC800 Sä…" at bounding box center [486, 297] width 704 height 391
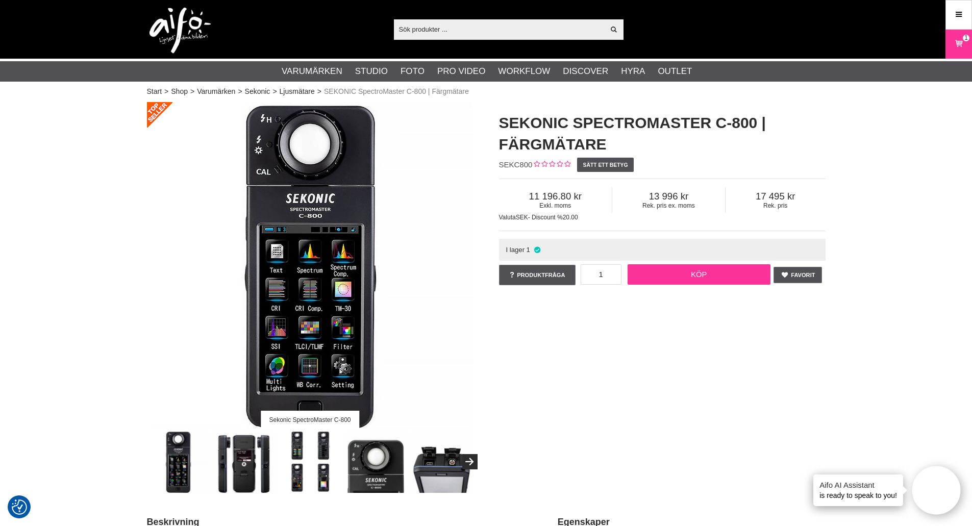
click at [694, 277] on link "Köp" at bounding box center [699, 274] width 143 height 20
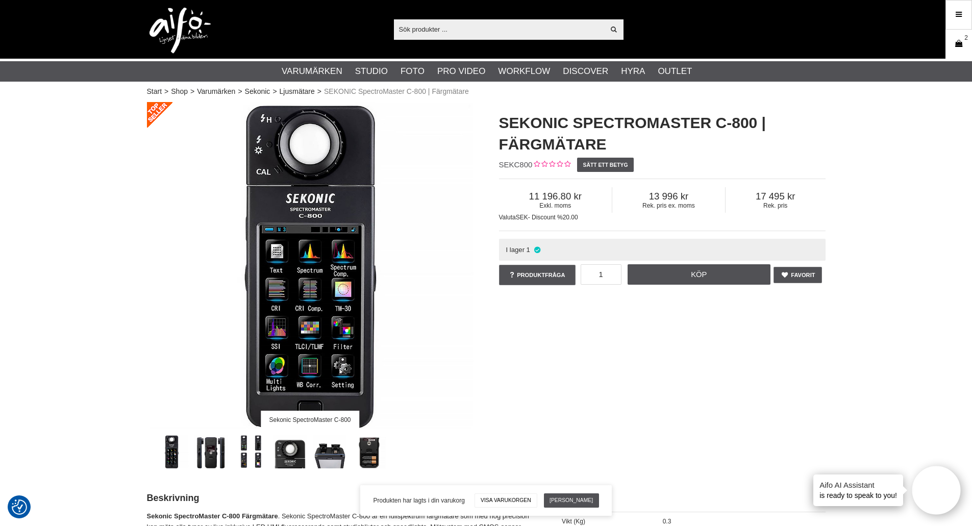
click at [960, 51] on link "Varukorg 2" at bounding box center [959, 44] width 26 height 24
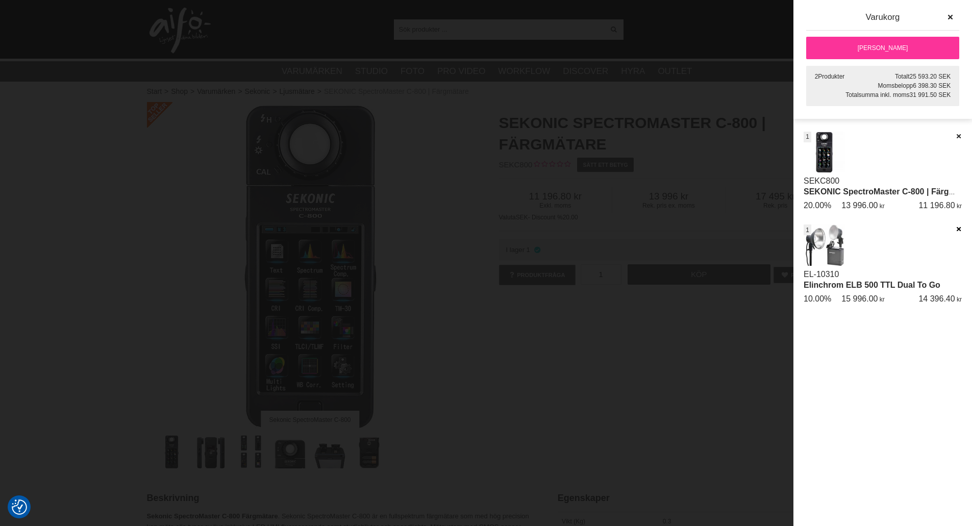
click at [956, 229] on icon at bounding box center [958, 229] width 7 height 7
click at [952, 16] on icon "button" at bounding box center [949, 17] width 7 height 7
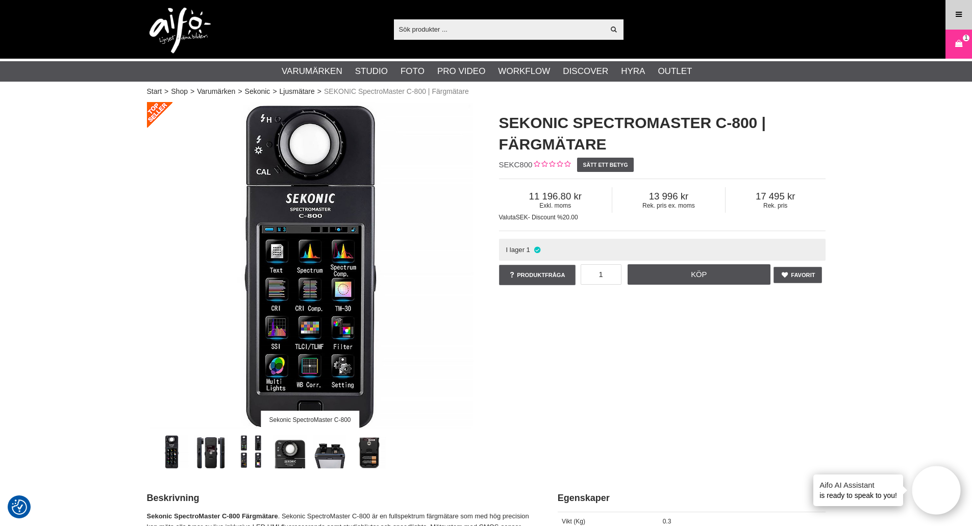
click at [960, 21] on link "Meny" at bounding box center [959, 15] width 26 height 24
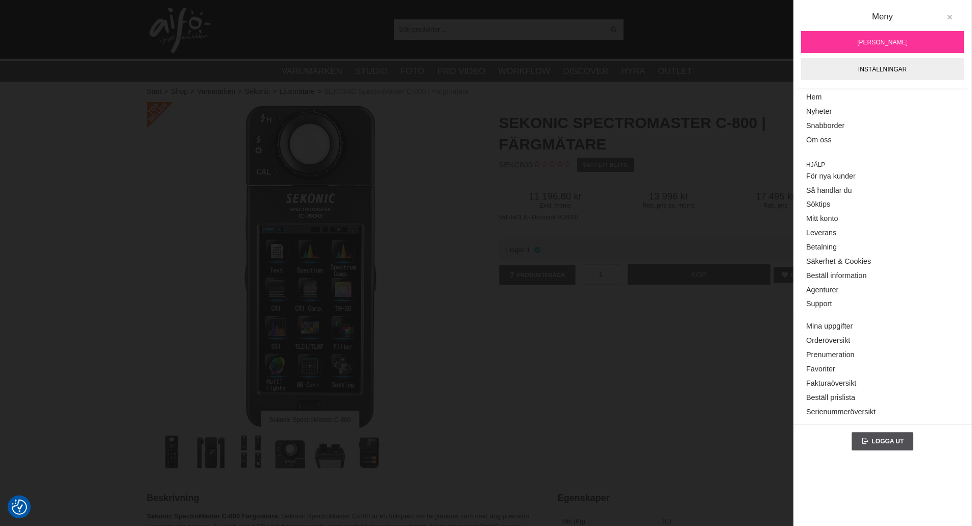
click at [950, 17] on icon at bounding box center [949, 17] width 7 height 7
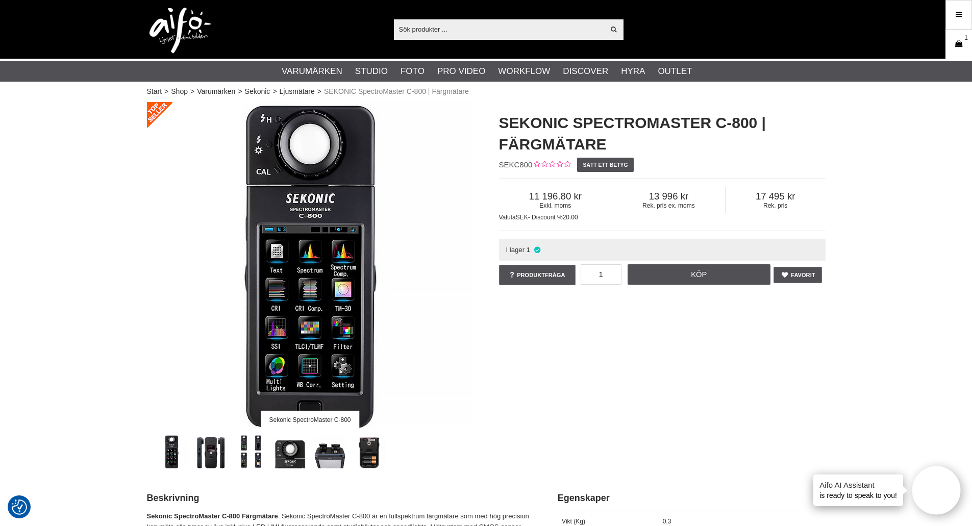
click at [966, 40] on span "1" at bounding box center [966, 37] width 4 height 9
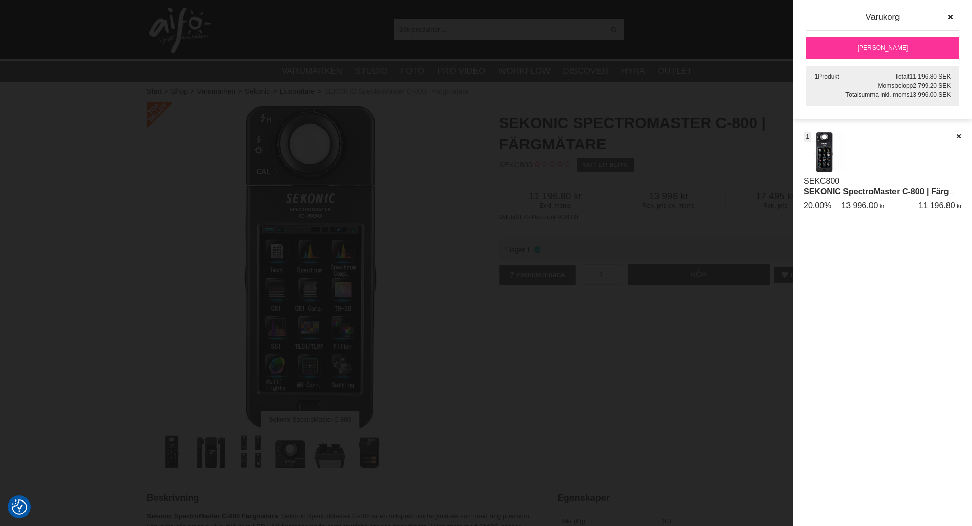
click at [890, 52] on link "[PERSON_NAME]" at bounding box center [882, 48] width 153 height 22
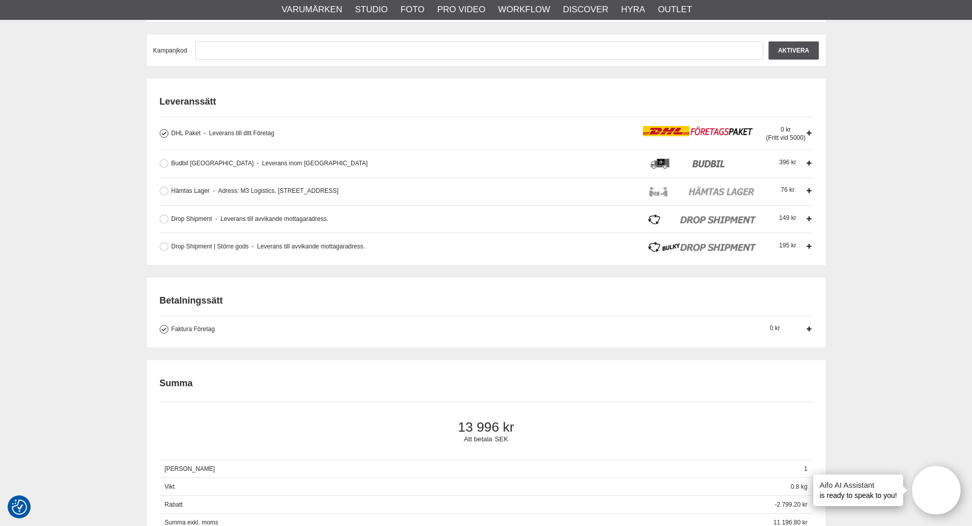
scroll to position [153, 0]
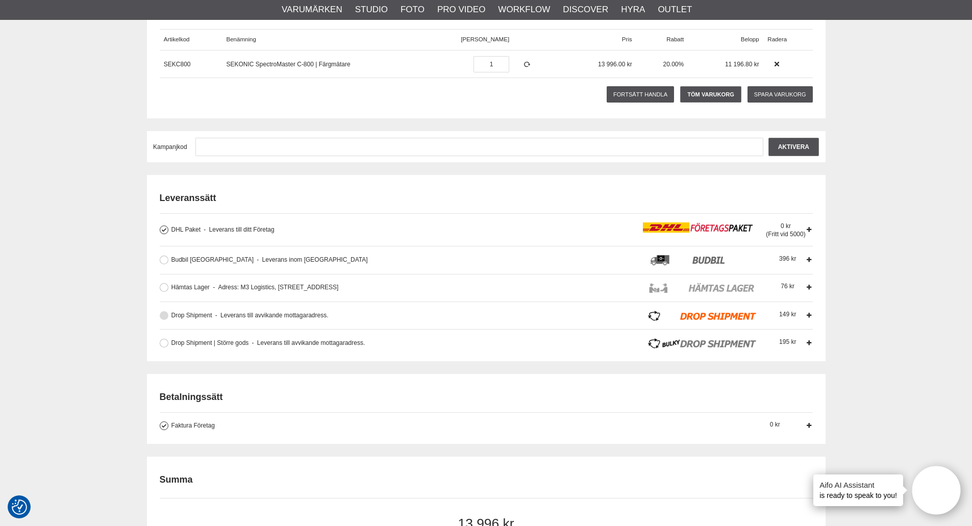
click at [164, 316] on button at bounding box center [164, 315] width 9 height 9
click at [809, 314] on icon at bounding box center [809, 315] width 7 height 7
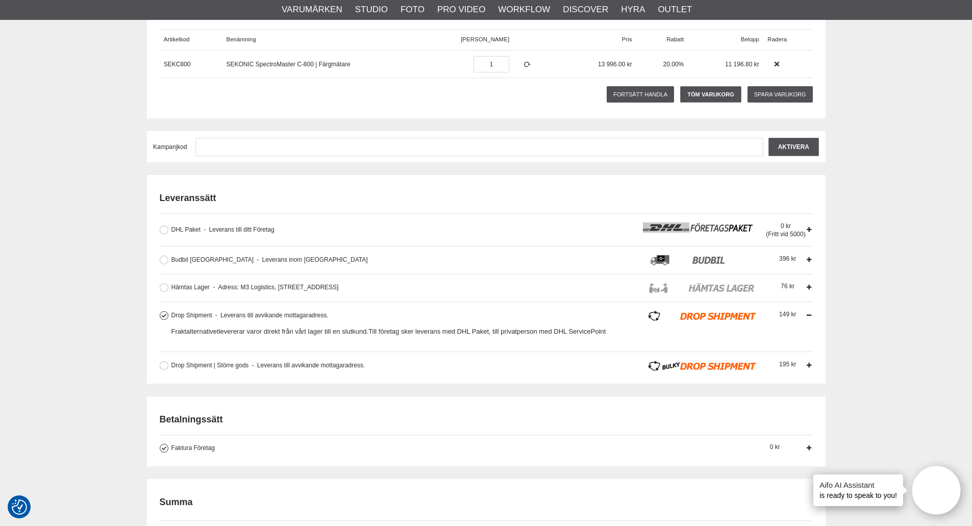
click at [809, 362] on icon at bounding box center [809, 365] width 7 height 7
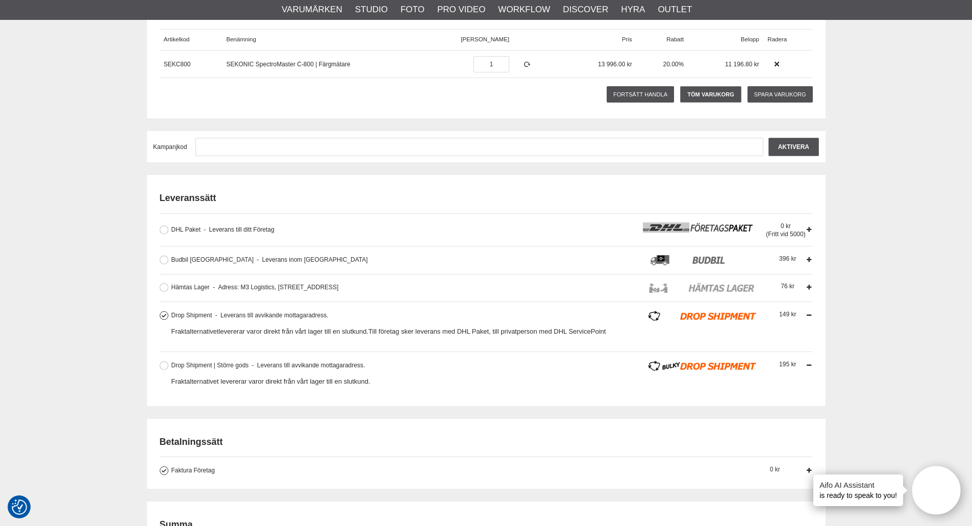
click at [810, 366] on icon at bounding box center [809, 365] width 7 height 7
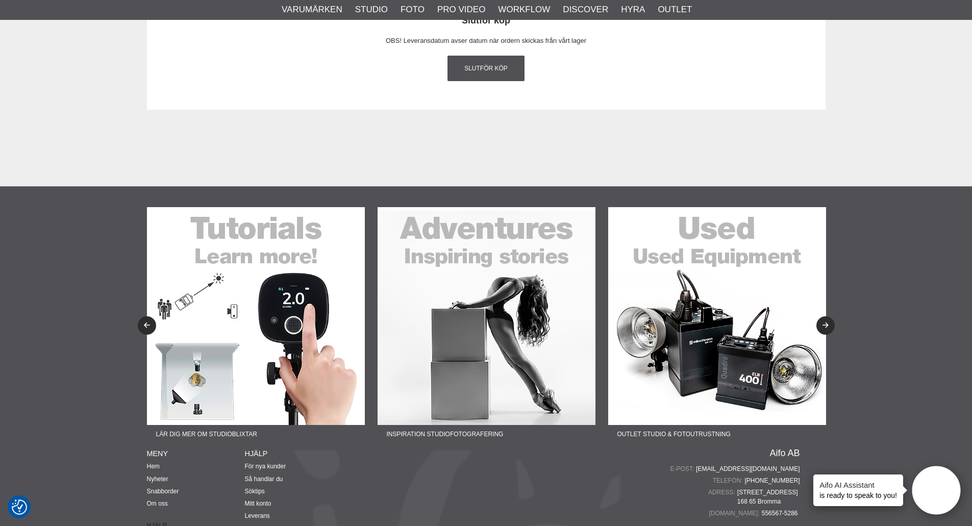
scroll to position [1655, 0]
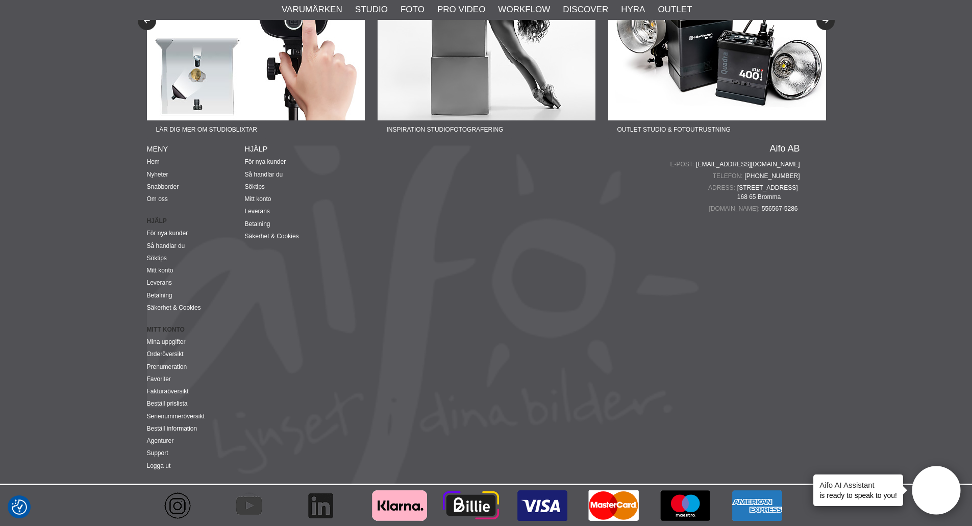
drag, startPoint x: 101, startPoint y: 403, endPoint x: 102, endPoint y: 242, distance: 160.7
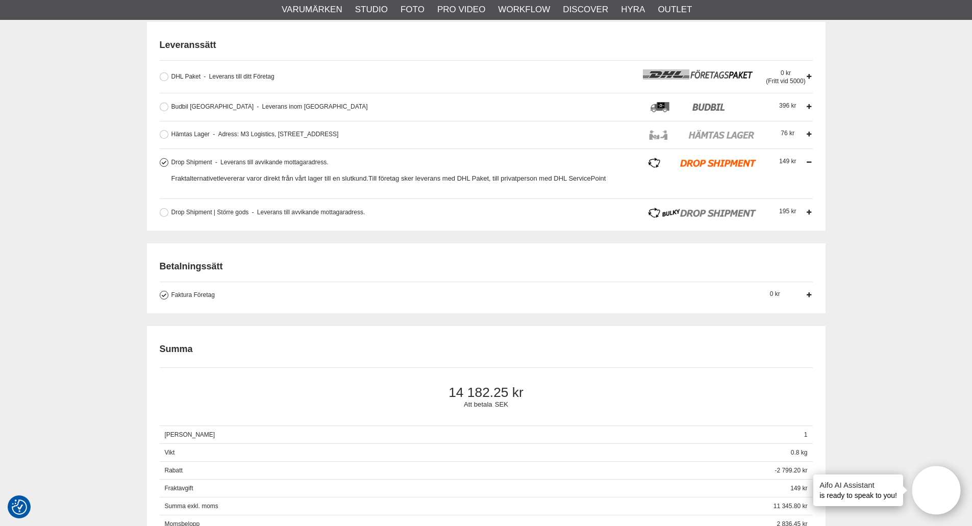
scroll to position [204, 0]
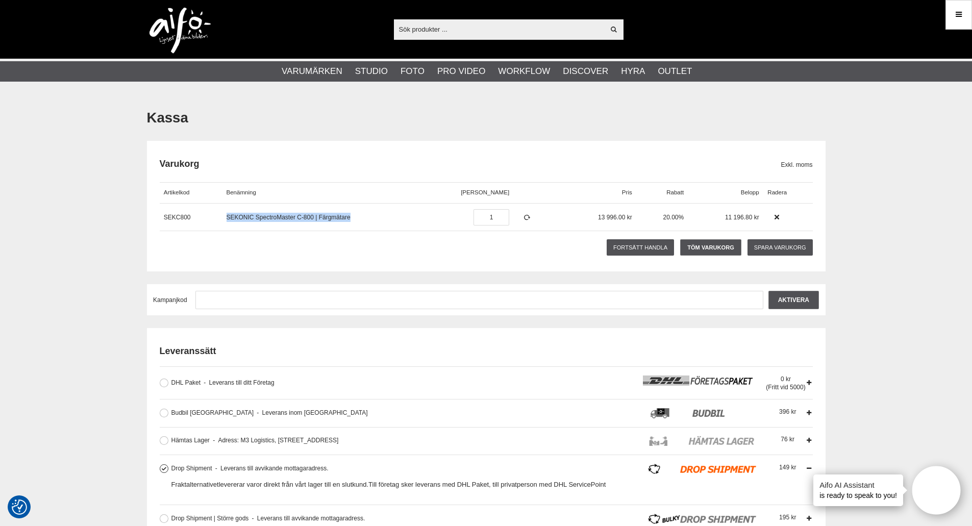
drag, startPoint x: 225, startPoint y: 217, endPoint x: 352, endPoint y: 220, distance: 127.1
click at [352, 220] on div "SEKONIC SpectroMaster C-800 | Färgmätare" at bounding box center [339, 218] width 235 height 28
copy link "SEKONIC SpectroMaster C-800 | Färgmätare"
click at [360, 237] on div "Fortsätt handla Töm varukorg Spara varukorg Vill du tömma varukorgen? Avbryt Ja" at bounding box center [486, 247] width 653 height 23
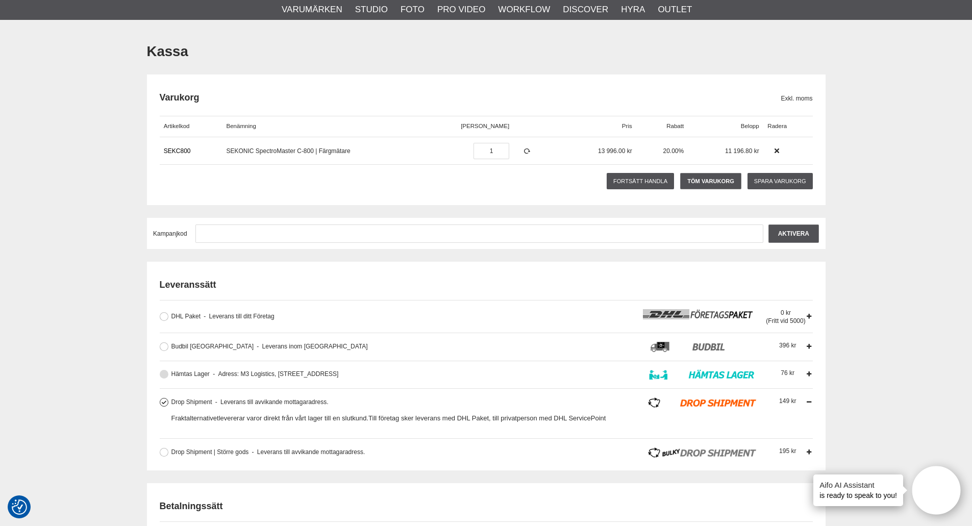
scroll to position [153, 0]
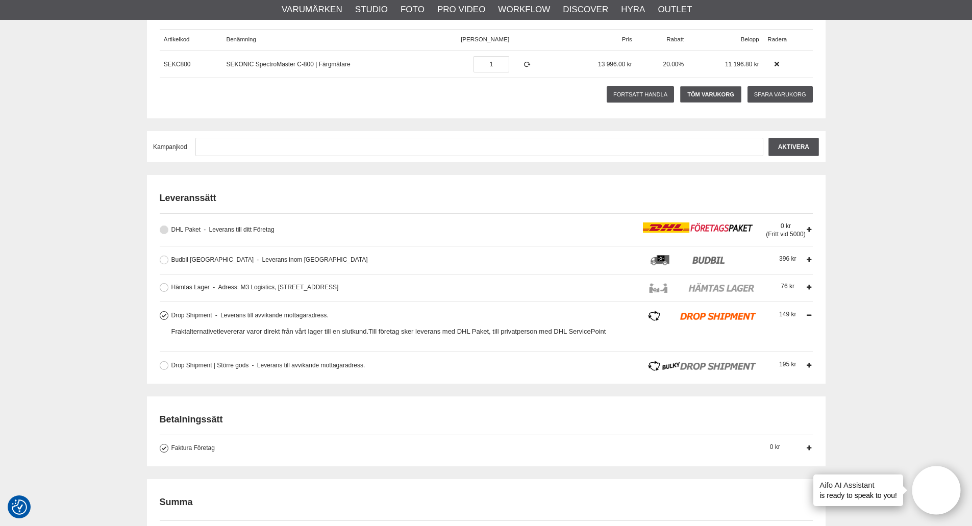
click at [163, 230] on button at bounding box center [164, 230] width 9 height 9
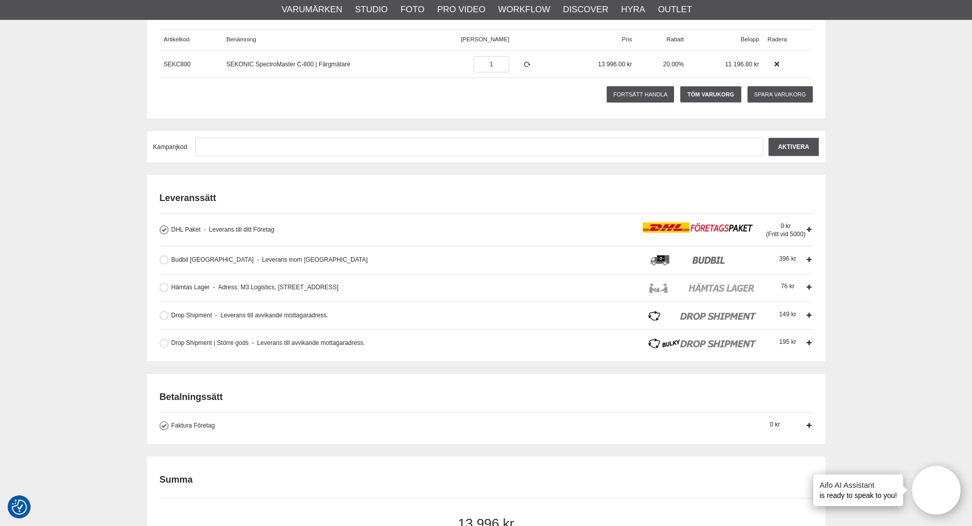
click at [810, 226] on icon at bounding box center [809, 229] width 7 height 7
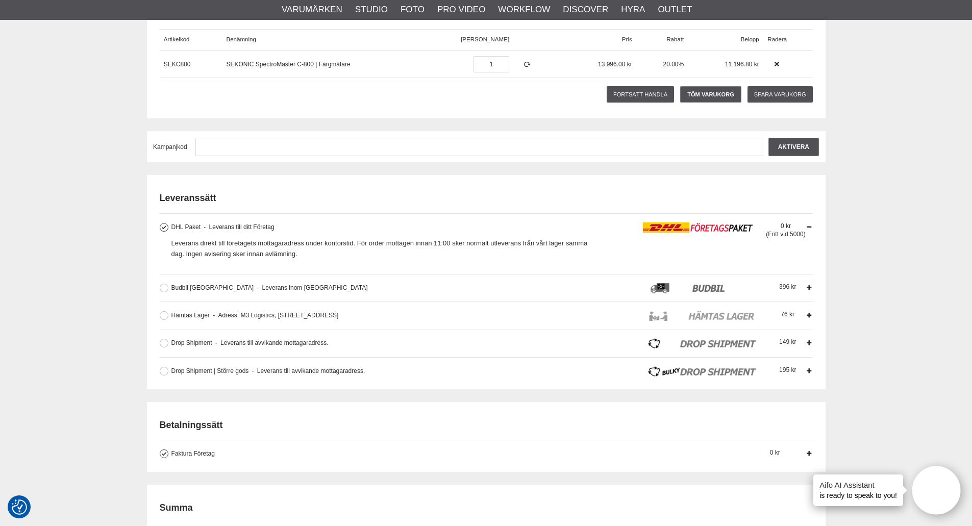
click at [810, 226] on icon at bounding box center [809, 226] width 7 height 7
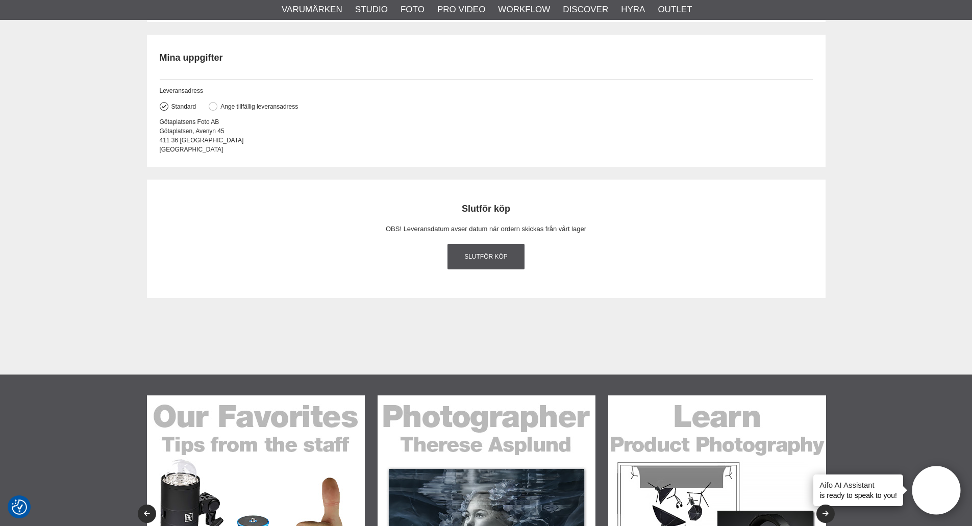
scroll to position [1122, 0]
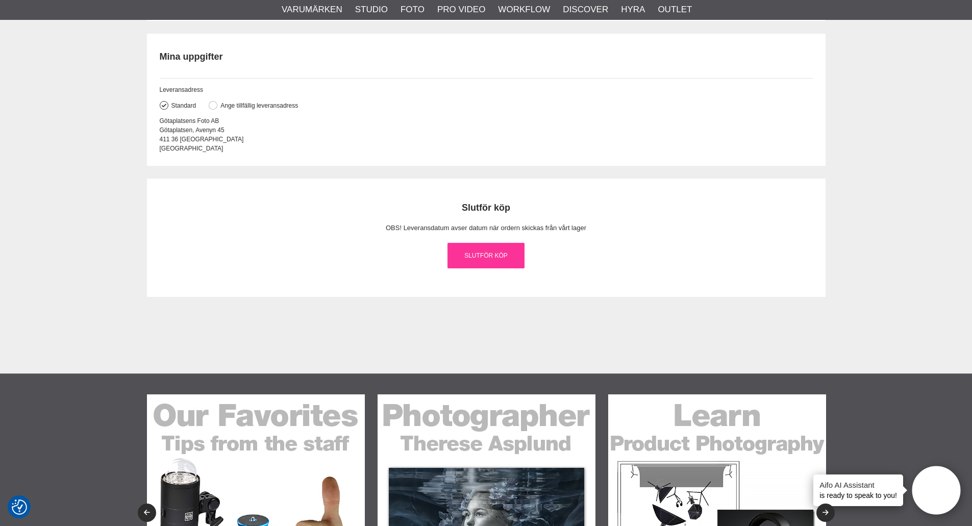
click at [490, 256] on link "Slutför köp" at bounding box center [486, 256] width 78 height 26
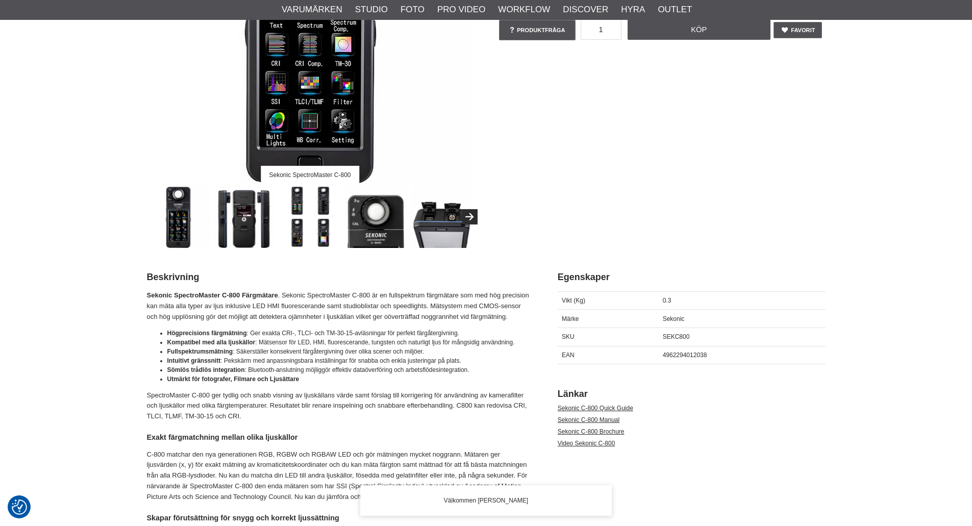
scroll to position [255, 0]
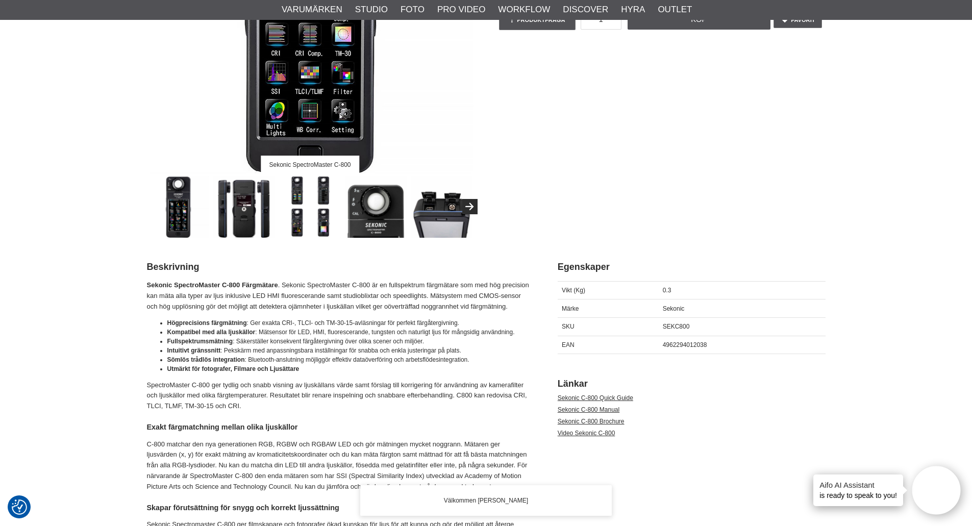
click at [683, 347] on span "4962294012038" at bounding box center [685, 344] width 44 height 7
copy span "4962294012038"
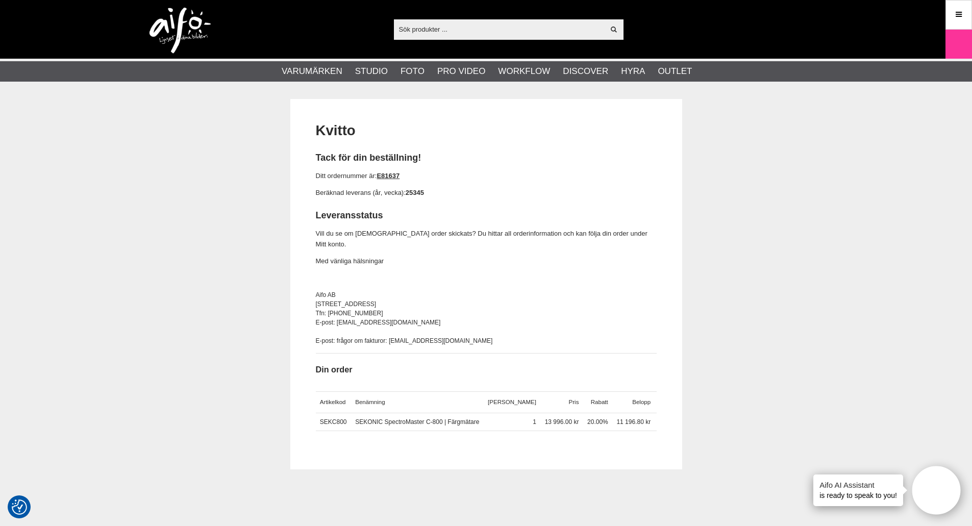
click at [413, 193] on strong "25345" at bounding box center [415, 193] width 18 height 8
click at [417, 192] on strong "25345" at bounding box center [415, 193] width 18 height 8
drag, startPoint x: 415, startPoint y: 193, endPoint x: 429, endPoint y: 194, distance: 13.9
click at [429, 194] on p "Beräknad leverans (år, vecka): 25345" at bounding box center [486, 193] width 341 height 11
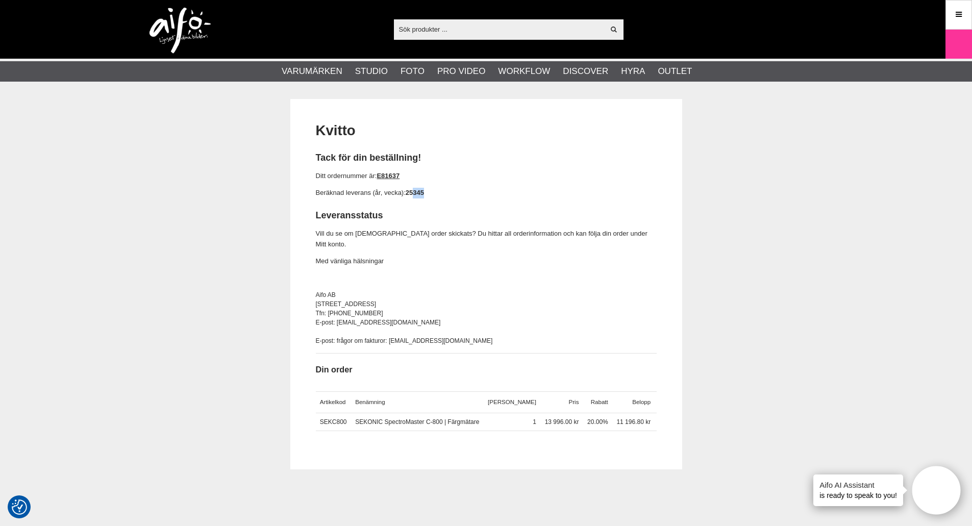
click at [423, 185] on span "Tack för din beställning! Ditt ordernummer är: E81637 Beräknad leverans (år, ve…" at bounding box center [486, 253] width 341 height 203
click at [424, 192] on strong "25345" at bounding box center [415, 193] width 18 height 8
click at [411, 191] on strong "25345" at bounding box center [415, 193] width 18 height 8
copy strong "25345"
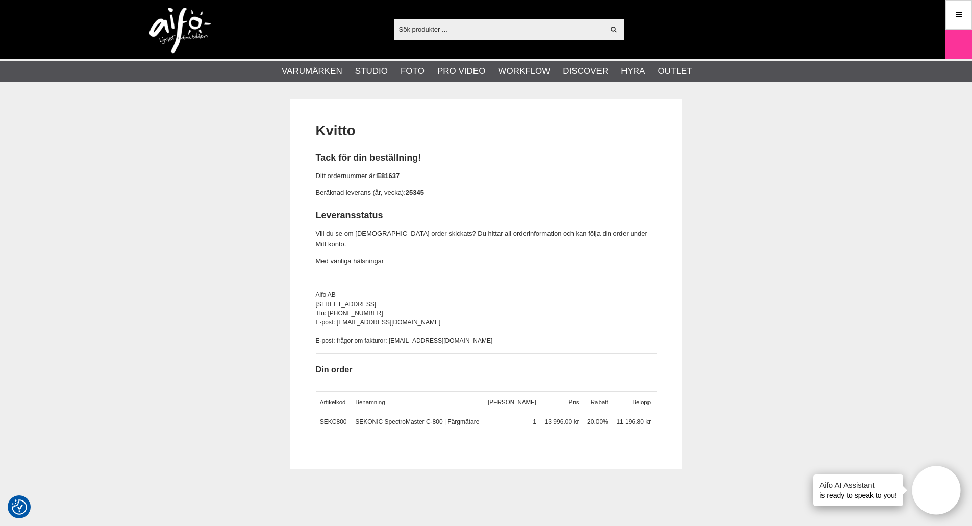
click at [476, 204] on span "Tack för din beställning! Ditt ordernummer är: E81637 Beräknad leverans (år, ve…" at bounding box center [486, 253] width 341 height 203
click at [393, 176] on link "E81637" at bounding box center [388, 176] width 23 height 8
